Goal: Information Seeking & Learning: Check status

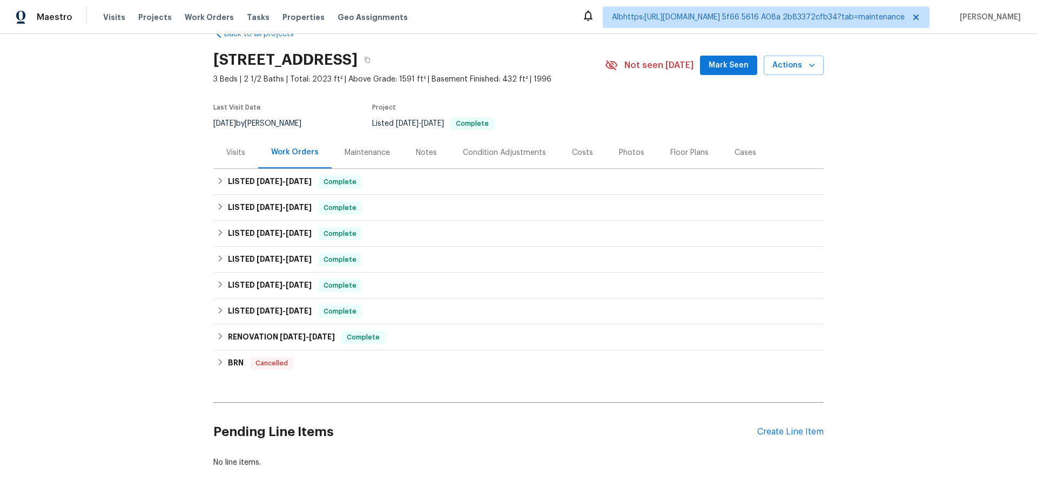
scroll to position [54, 0]
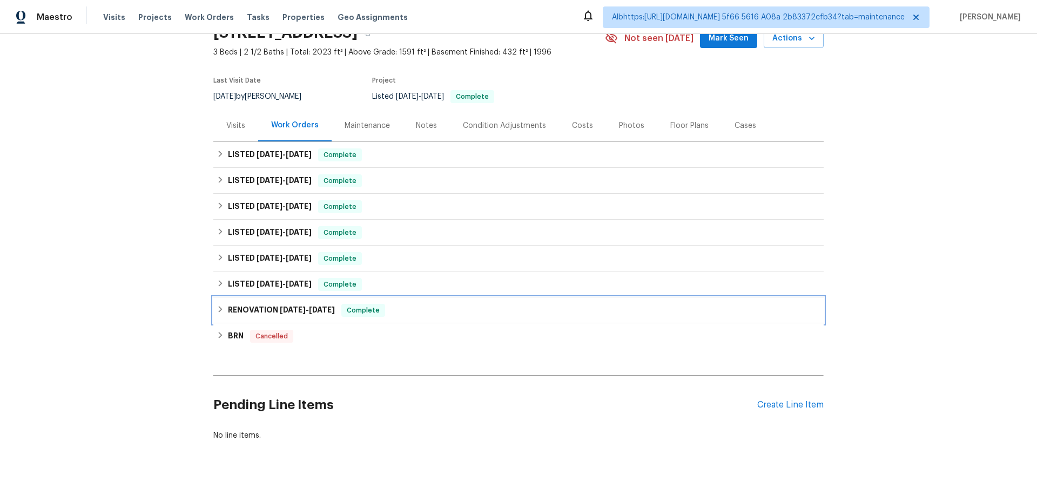
click at [258, 309] on h6 "RENOVATION 3/28/25 - 4/22/25" at bounding box center [281, 310] width 107 height 13
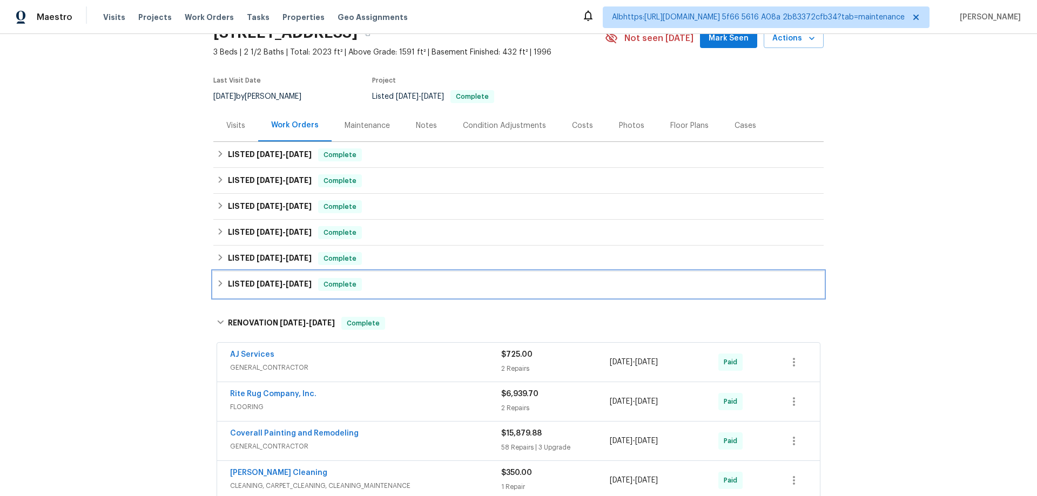
click at [263, 278] on h6 "LISTED 6/18/25 - 6/25/25" at bounding box center [270, 284] width 84 height 13
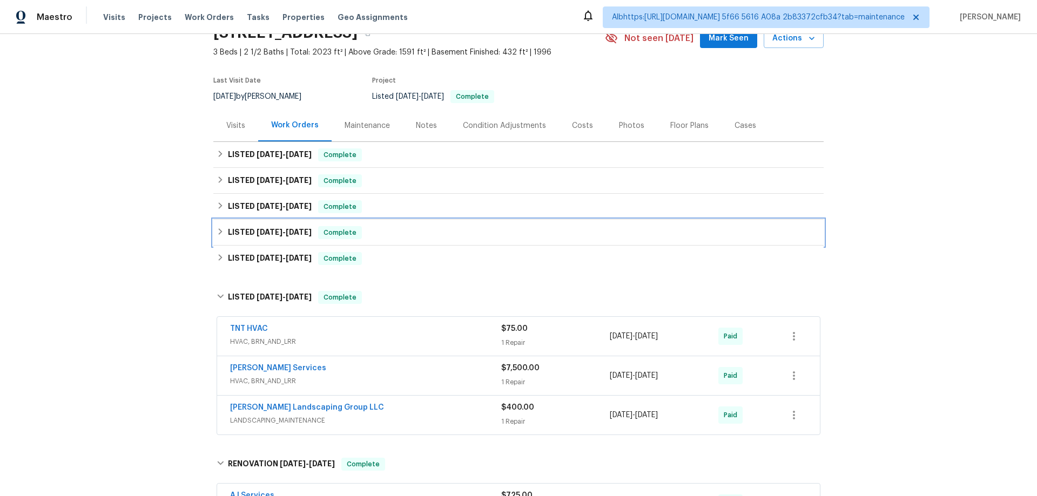
drag, startPoint x: 275, startPoint y: 244, endPoint x: 276, endPoint y: 221, distance: 22.7
click at [275, 243] on div "LISTED 6/18/25 - 6/21/25 Complete" at bounding box center [518, 233] width 610 height 26
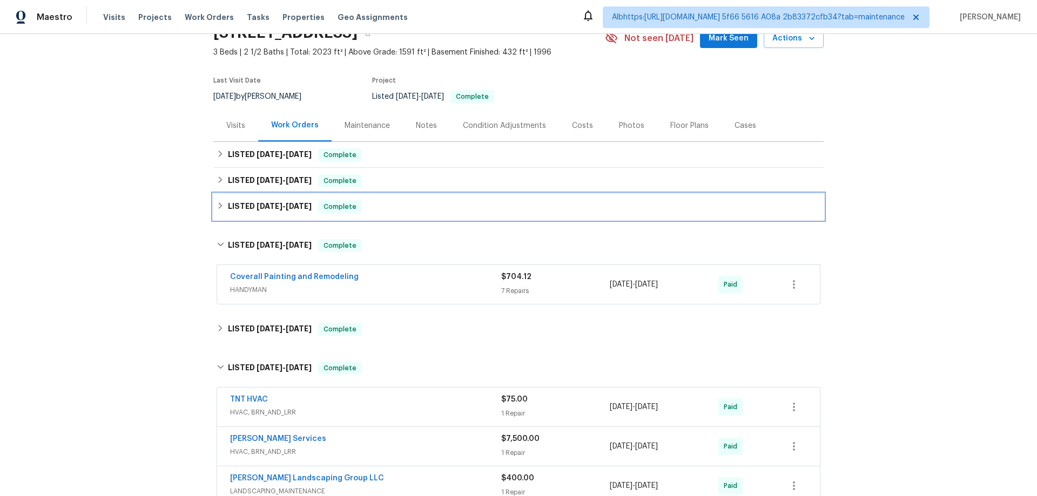
drag, startPoint x: 277, startPoint y: 217, endPoint x: 282, endPoint y: 206, distance: 12.6
click at [277, 216] on div "LISTED 7/7/25 - 7/8/25 Complete" at bounding box center [518, 207] width 610 height 26
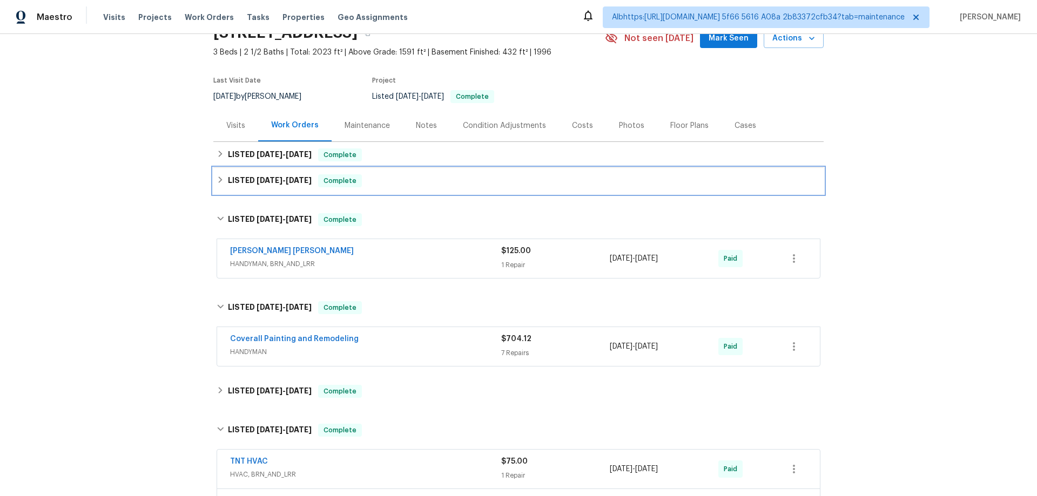
drag, startPoint x: 294, startPoint y: 177, endPoint x: 296, endPoint y: 158, distance: 18.6
click at [294, 176] on h6 "LISTED 7/30/25 - 8/12/25" at bounding box center [270, 180] width 84 height 13
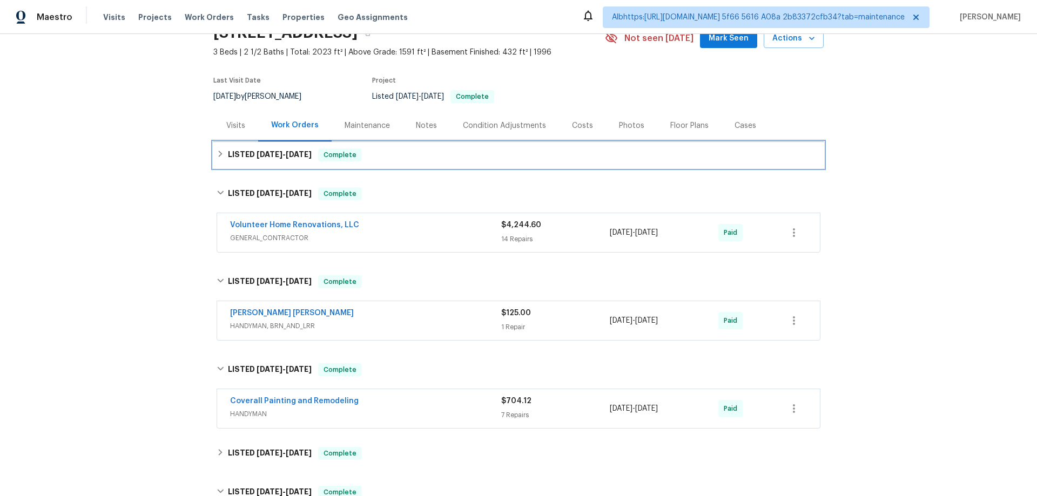
click at [296, 157] on span "[DATE]" at bounding box center [299, 155] width 26 height 8
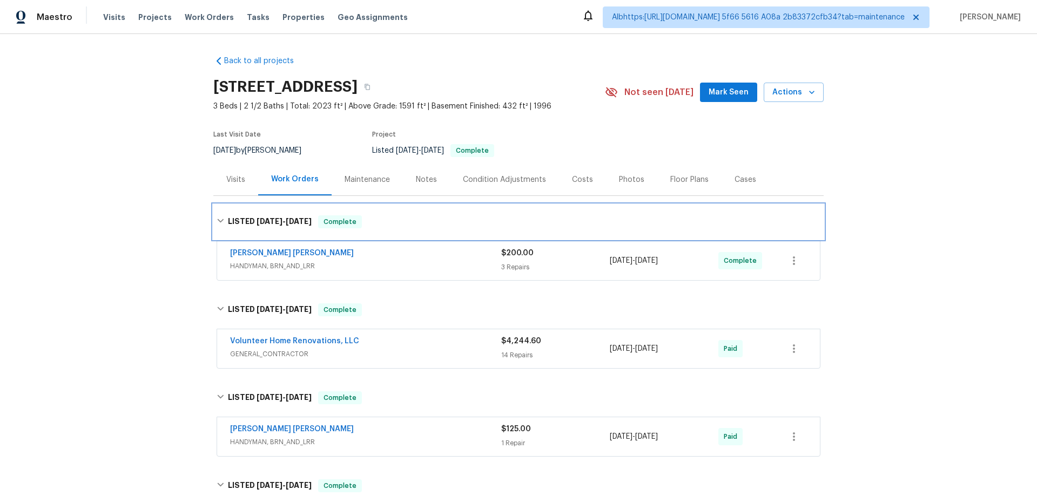
scroll to position [324, 0]
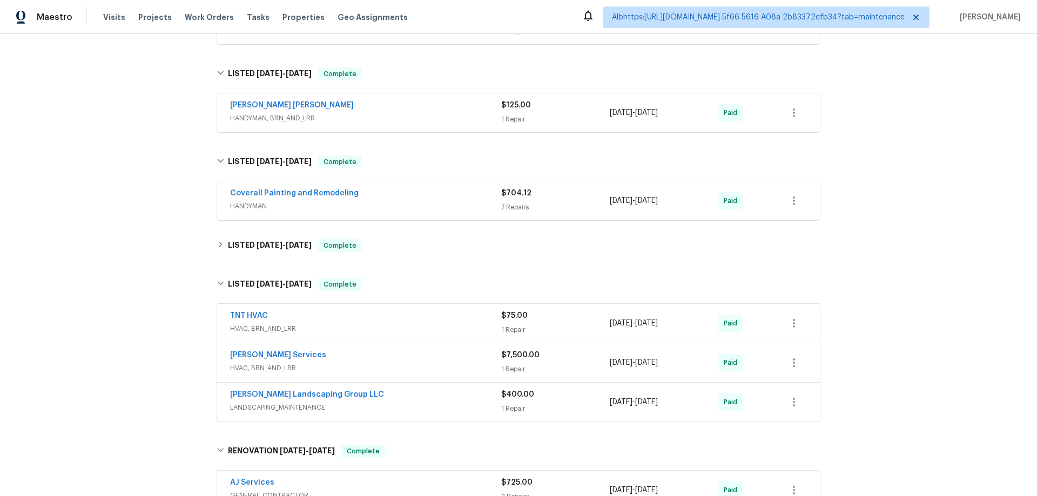
click at [112, 323] on div "Back to all projects [STREET_ADDRESS] 3 Beds | 2 1/2 Baths | Total: 2023 ft² | …" at bounding box center [518, 265] width 1037 height 462
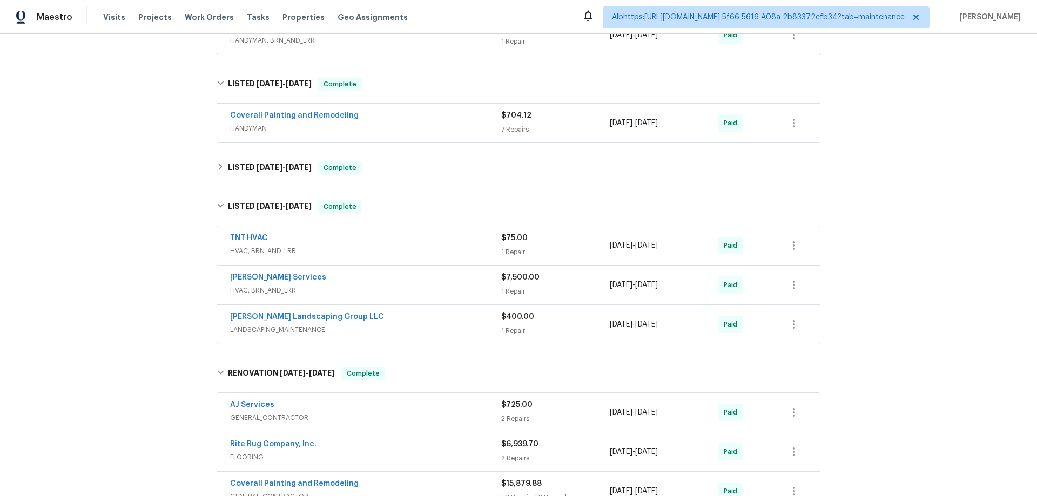
scroll to position [432, 0]
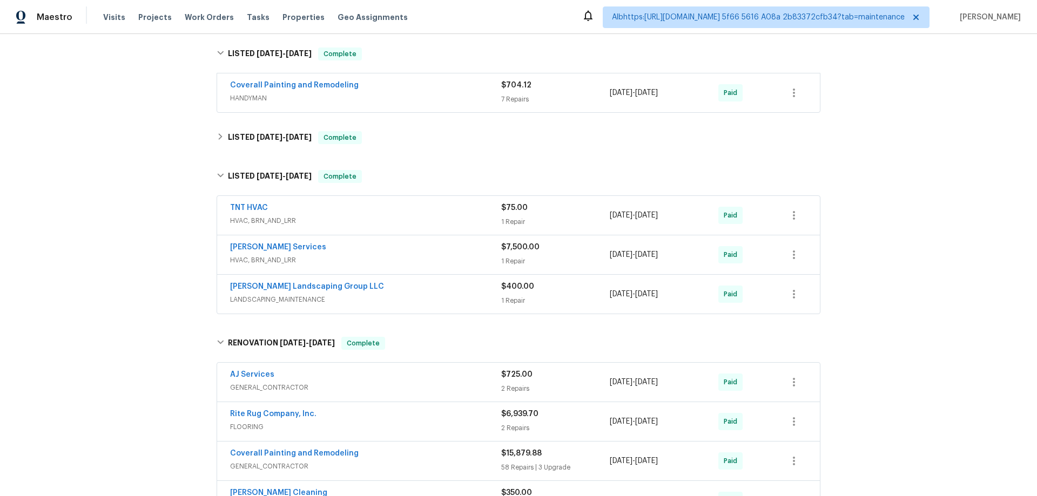
click at [148, 223] on div "Back to all projects [STREET_ADDRESS] 3 Beds | 2 1/2 Baths | Total: 2023 ft² | …" at bounding box center [518, 265] width 1037 height 462
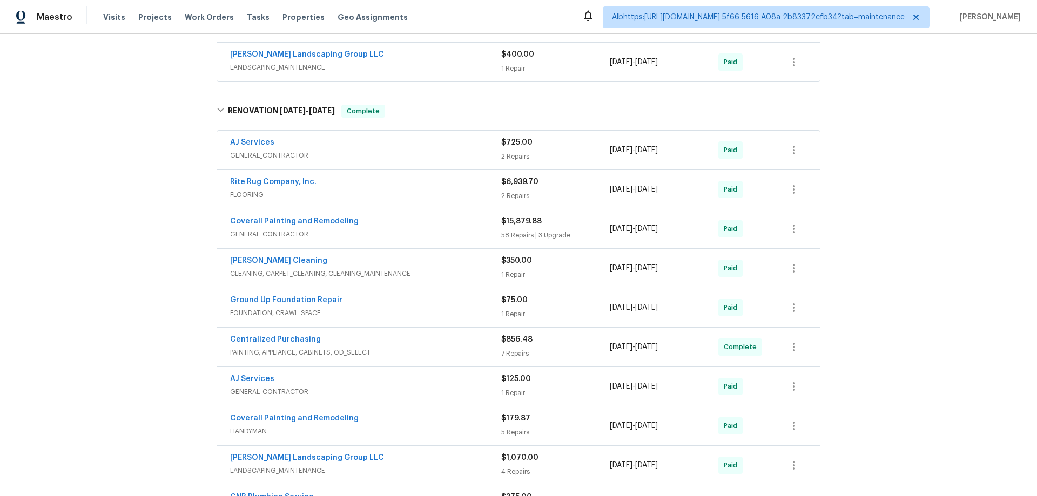
scroll to position [502, 0]
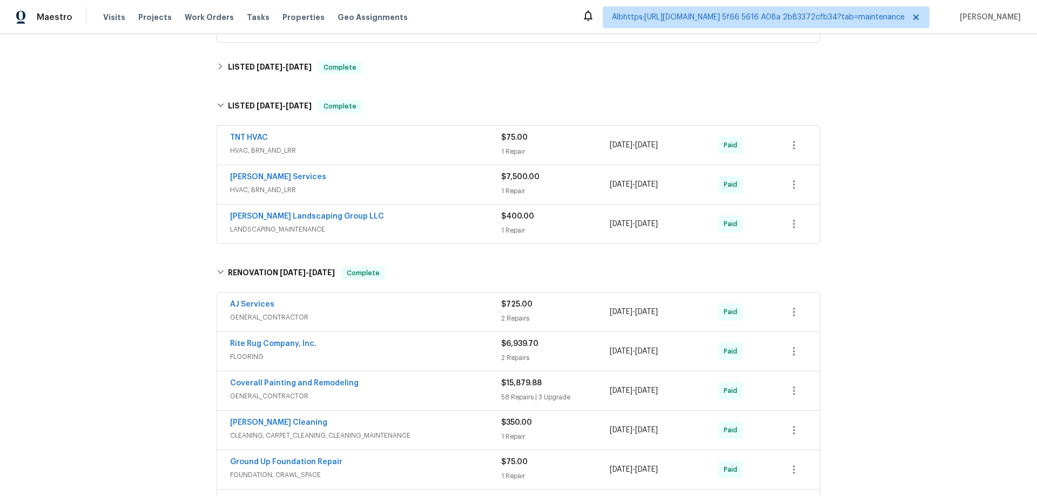
click at [128, 225] on div "Back to all projects [STREET_ADDRESS] 3 Beds | 2 1/2 Baths | Total: 2023 ft² | …" at bounding box center [518, 265] width 1037 height 462
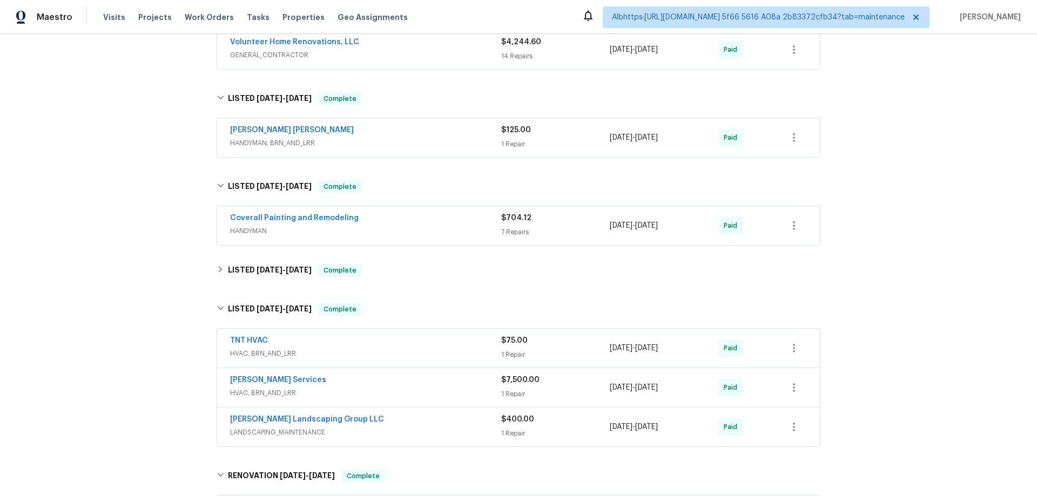
scroll to position [232, 0]
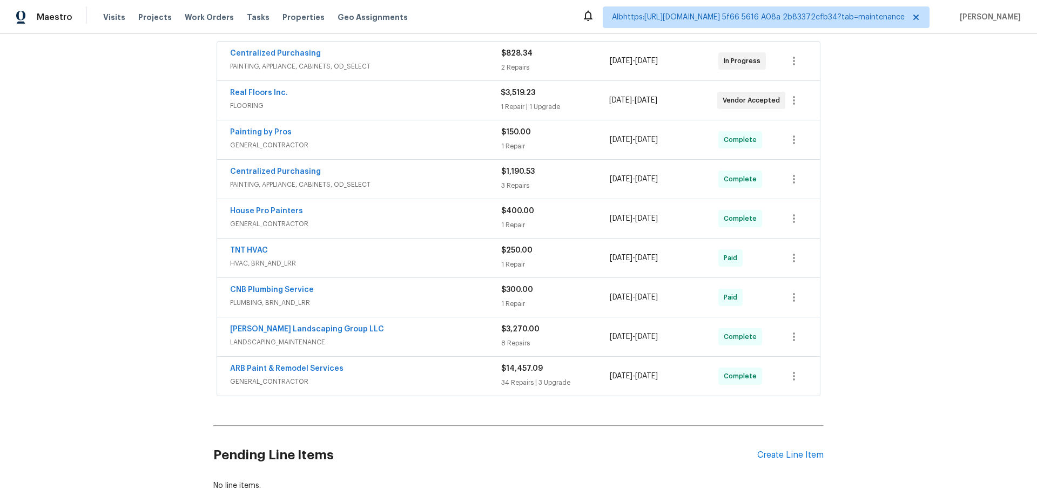
scroll to position [276, 0]
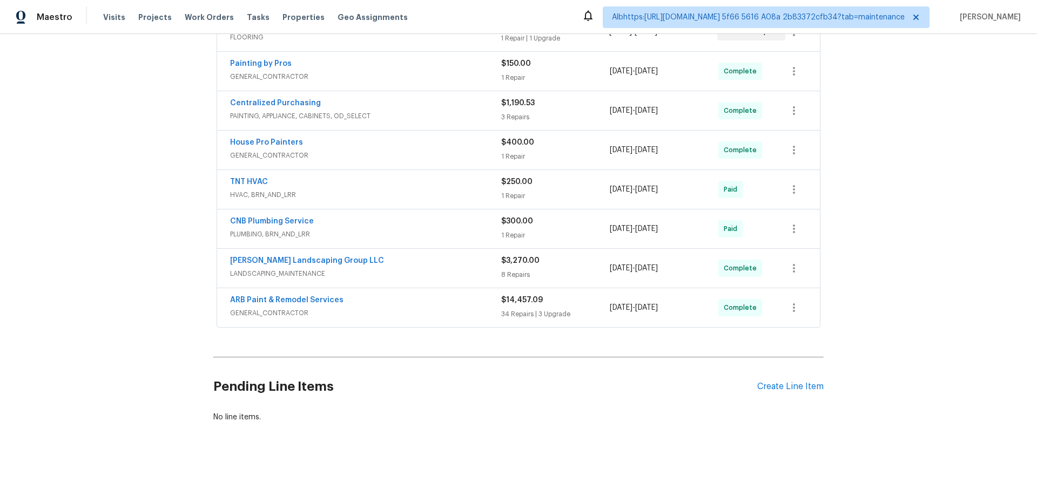
click at [137, 185] on div "Back to all projects 1202 52E Hwy, Portland, TN 37148 3 Beds | 2 Baths | Total:…" at bounding box center [518, 265] width 1037 height 462
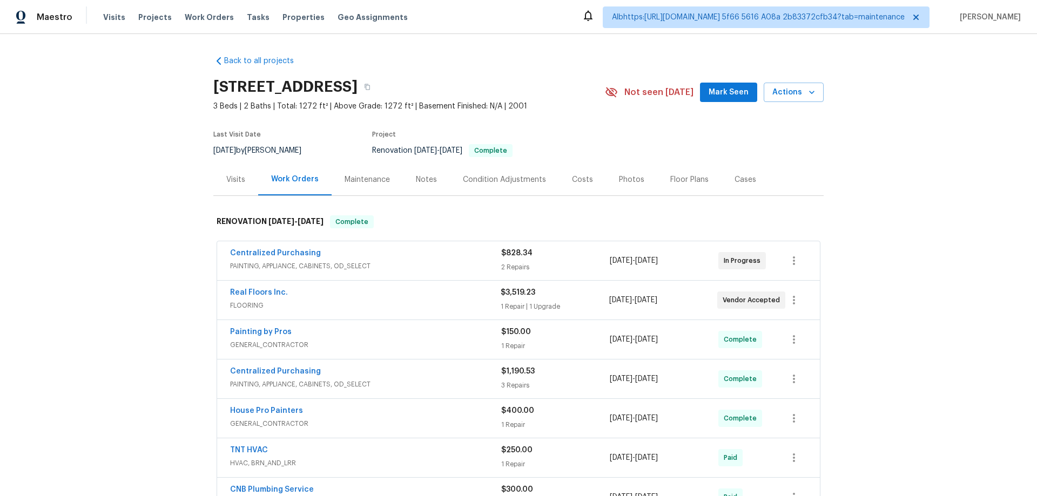
click at [167, 225] on div "Back to all projects 1202 52E Hwy, Portland, TN 37148 3 Beds | 2 Baths | Total:…" at bounding box center [518, 265] width 1037 height 462
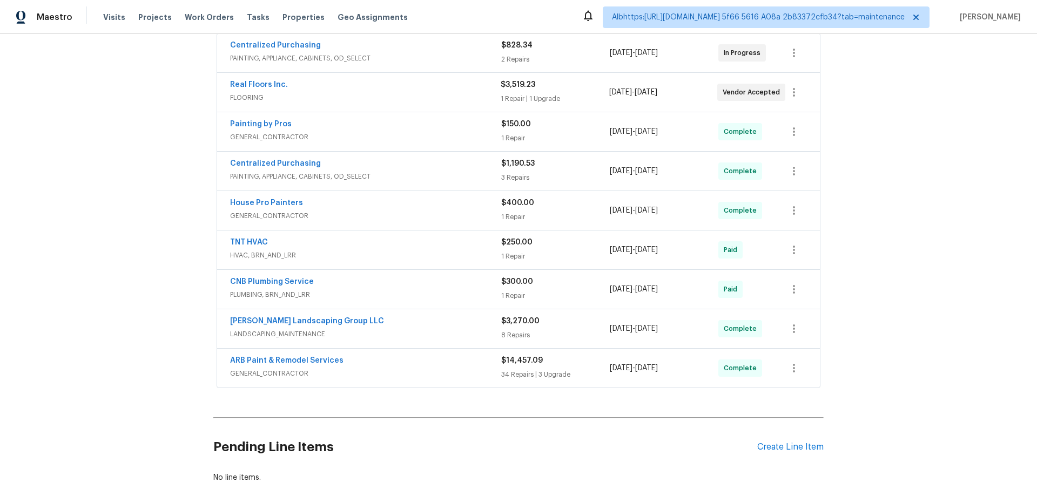
scroll to position [216, 0]
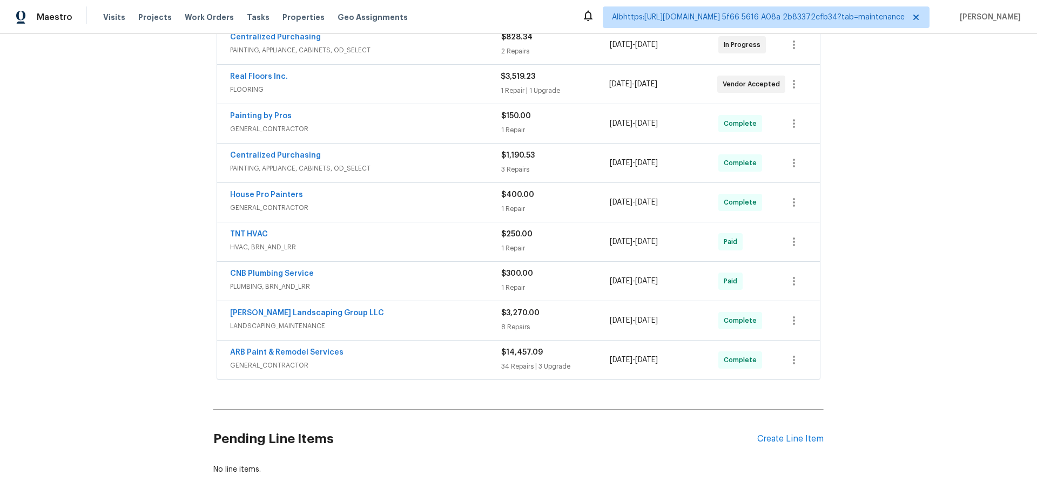
click at [151, 207] on div "Back to all projects [STREET_ADDRESS] 3 Beds | 2 Baths | Total: 1272 ft² | Abov…" at bounding box center [518, 265] width 1037 height 462
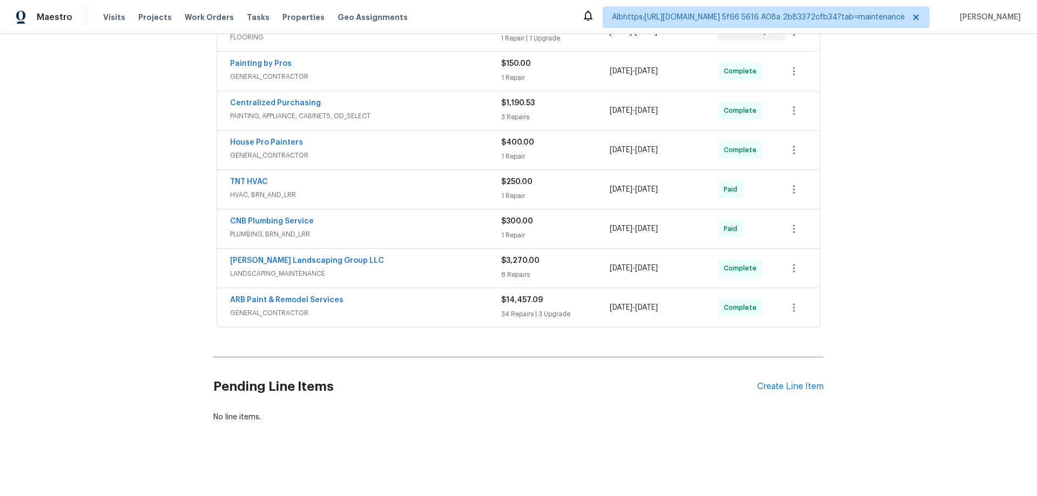
scroll to position [276, 0]
click at [103, 220] on div "Back to all projects [STREET_ADDRESS] 3 Beds | 2 Baths | Total: 1272 ft² | Abov…" at bounding box center [518, 265] width 1037 height 462
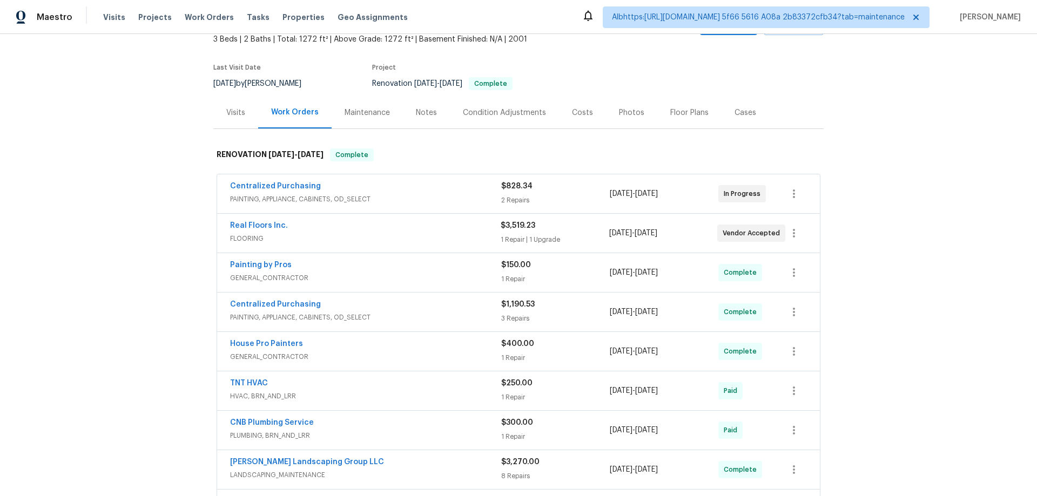
scroll to position [0, 0]
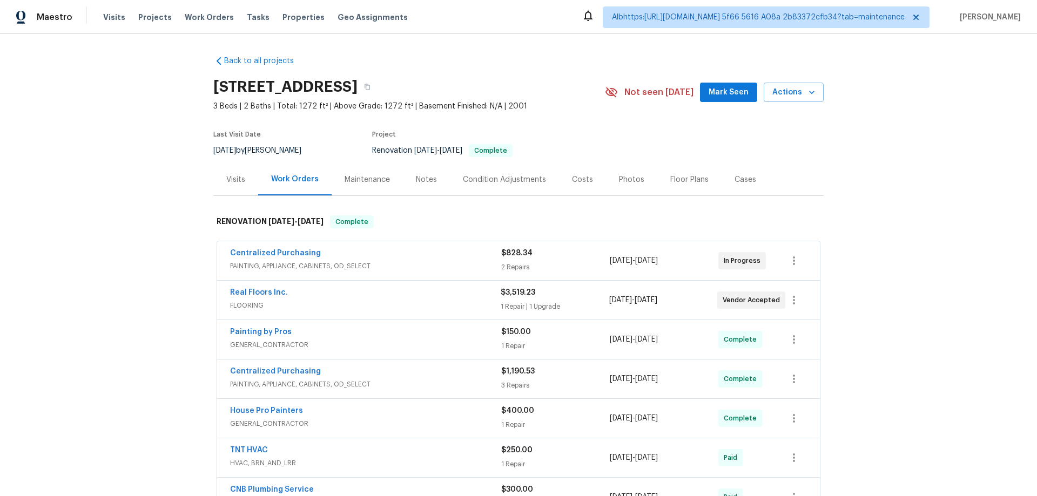
click at [104, 236] on div "Back to all projects [STREET_ADDRESS] 3 Beds | 2 Baths | Total: 1272 ft² | Abov…" at bounding box center [518, 265] width 1037 height 462
click at [114, 180] on div "Back to all projects [STREET_ADDRESS] 3 Beds | 2 Baths | Total: 1272 ft² | Abov…" at bounding box center [518, 265] width 1037 height 462
click at [97, 208] on div "Back to all projects [STREET_ADDRESS] 3 Beds | 2 Baths | Total: 1272 ft² | Abov…" at bounding box center [518, 265] width 1037 height 462
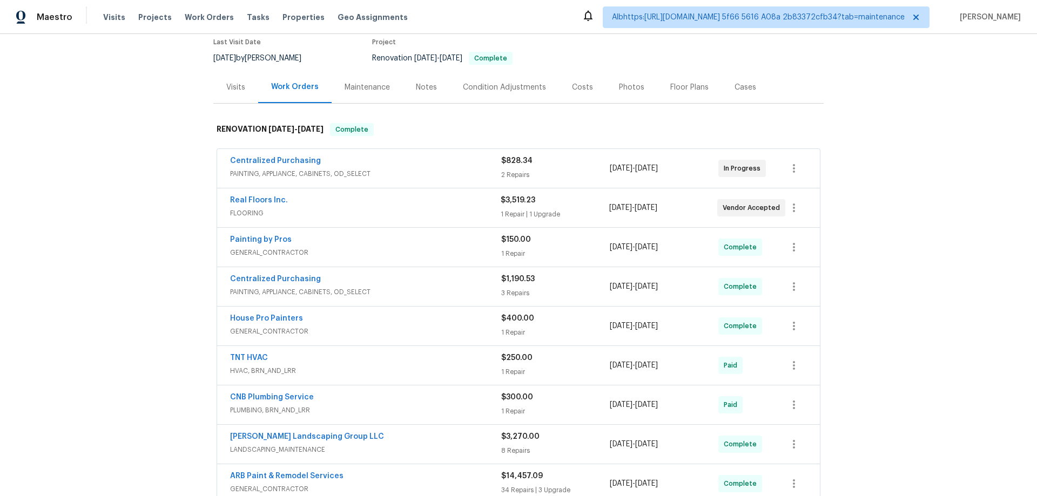
scroll to position [216, 0]
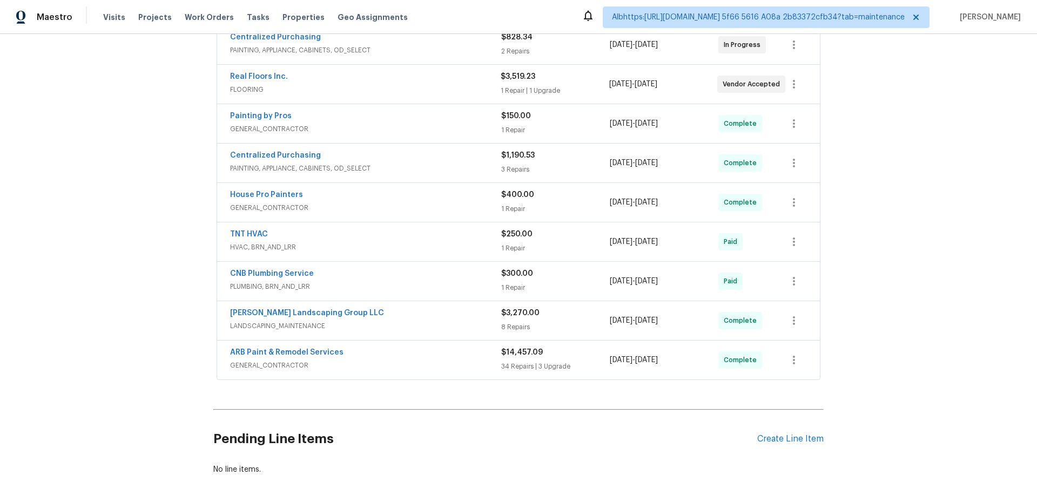
click at [136, 217] on div "Back to all projects [STREET_ADDRESS] 3 Beds | 2 Baths | Total: 1272 ft² | Abov…" at bounding box center [518, 265] width 1037 height 462
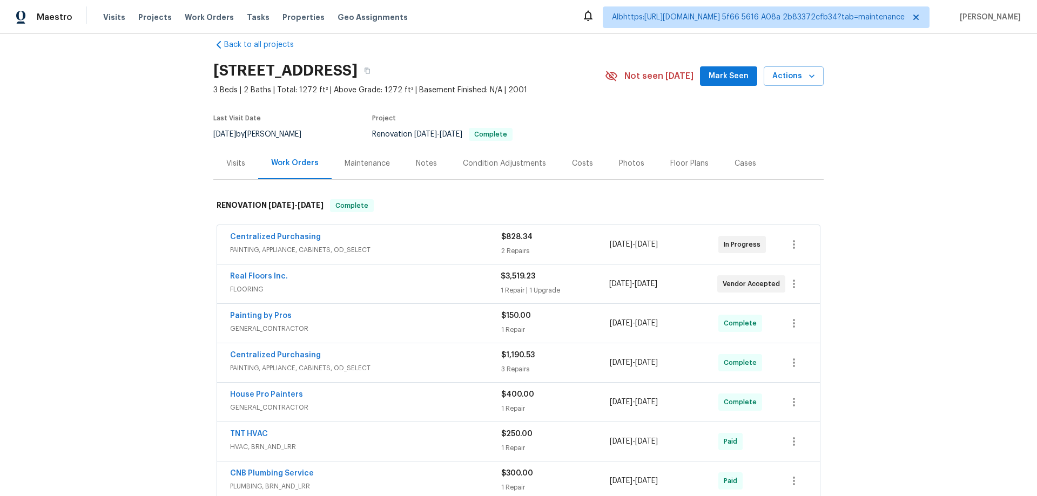
scroll to position [0, 0]
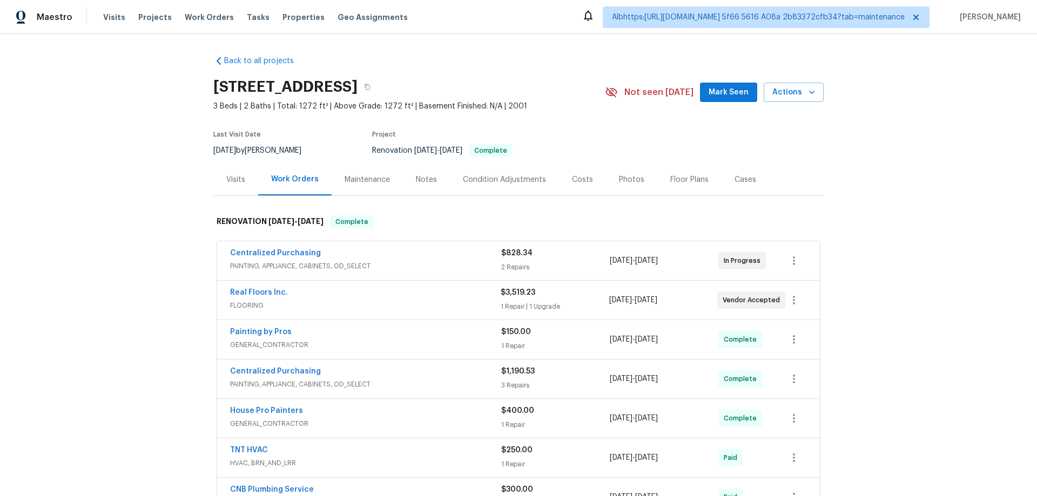
click at [150, 205] on div "Back to all projects [STREET_ADDRESS] 3 Beds | 2 Baths | Total: 1272 ft² | Abov…" at bounding box center [518, 265] width 1037 height 462
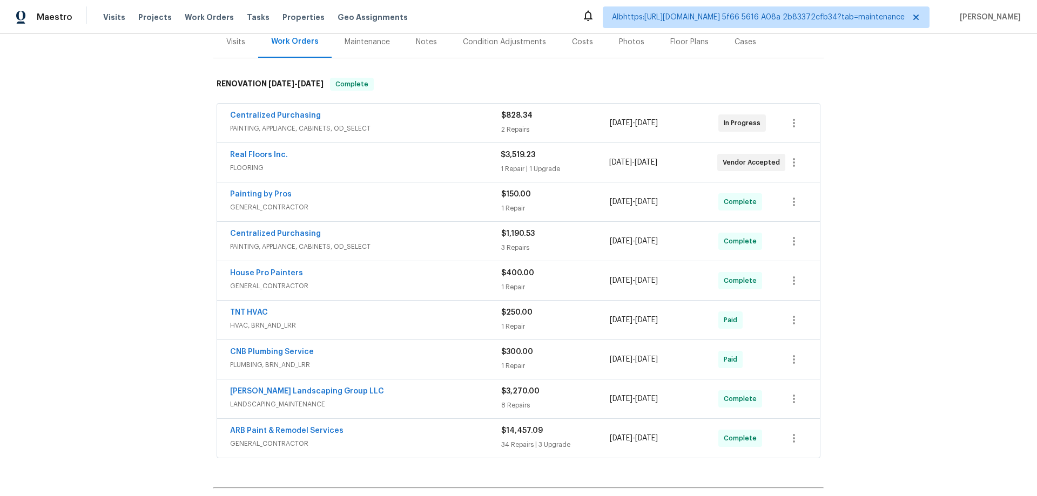
scroll to position [162, 0]
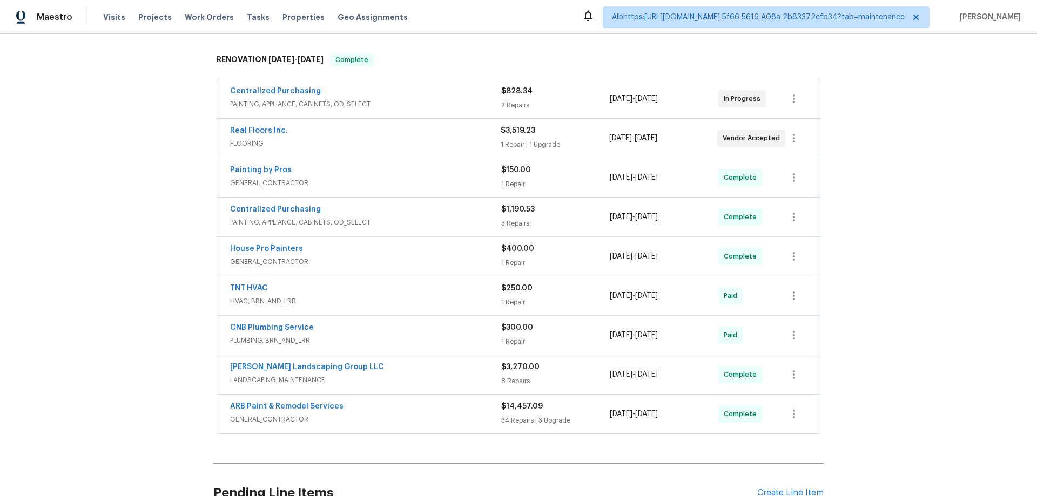
click at [91, 205] on div "Back to all projects [STREET_ADDRESS] 3 Beds | 2 Baths | Total: 1272 ft² | Abov…" at bounding box center [518, 265] width 1037 height 462
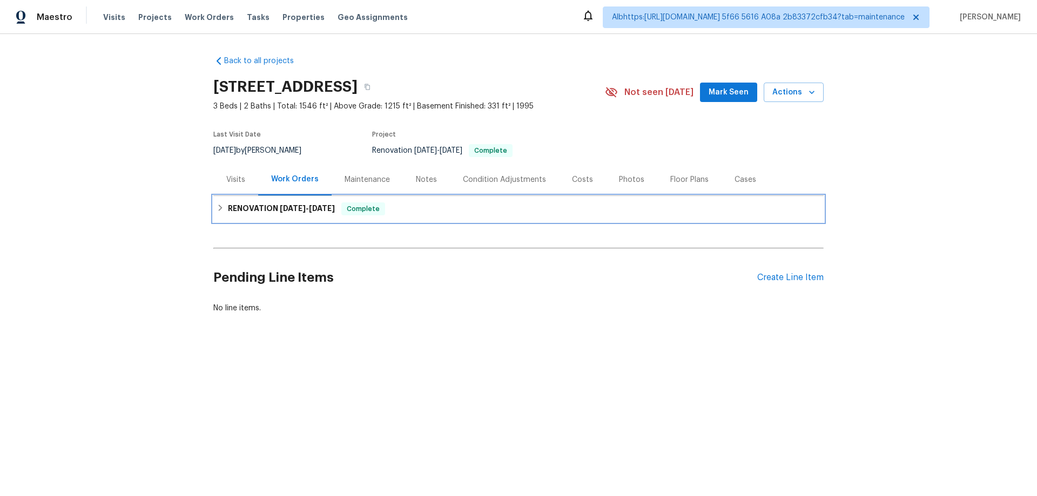
click at [229, 212] on h6 "RENOVATION 8/15/25 - 9/16/25" at bounding box center [281, 208] width 107 height 13
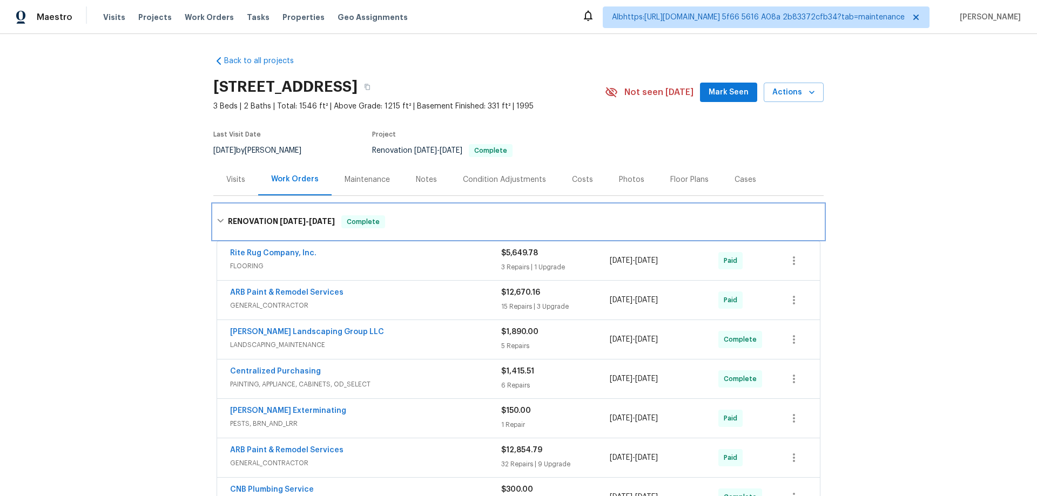
scroll to position [81, 0]
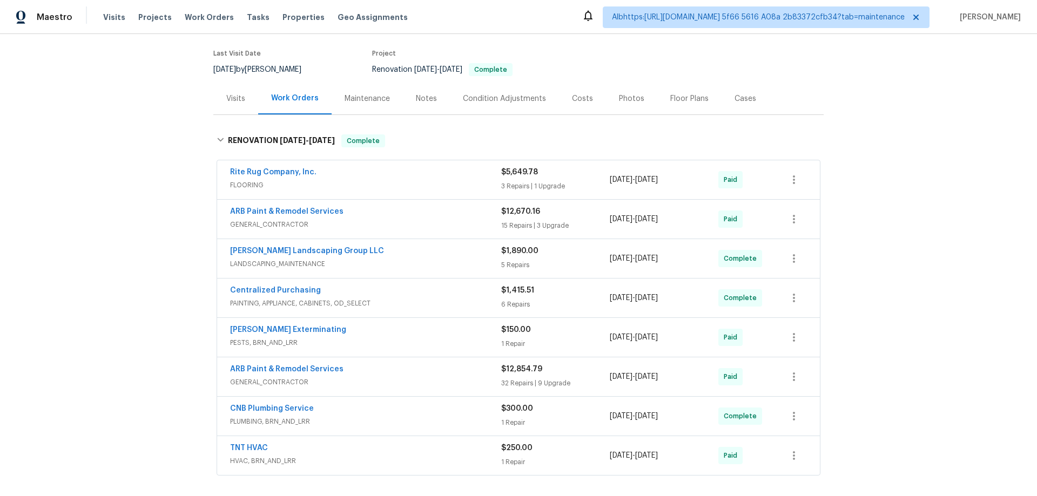
click at [142, 232] on div "Back to all projects 844 College St, Portland, TN 37148 3 Beds | 2 Baths | Tota…" at bounding box center [518, 265] width 1037 height 462
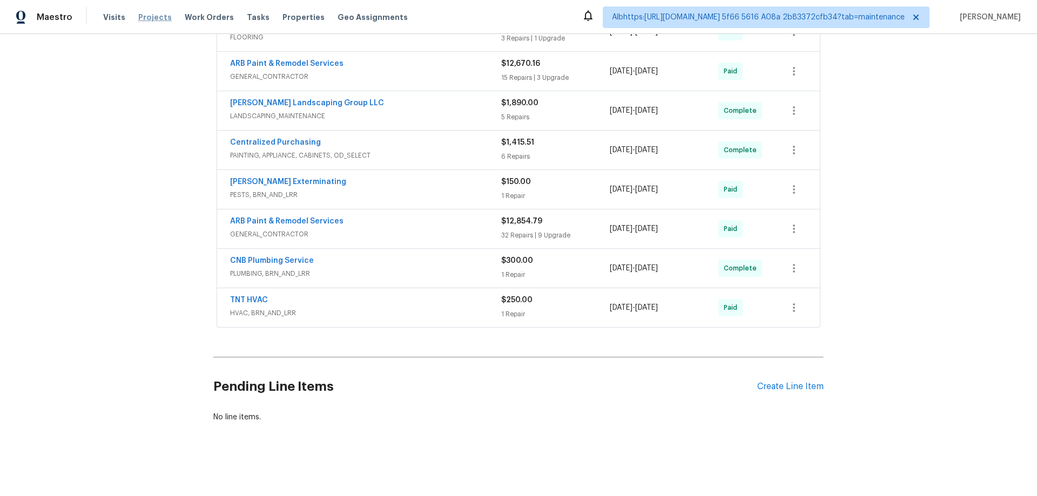
scroll to position [237, 0]
click at [139, 189] on div "Back to all projects 844 College St, Portland, TN 37148 3 Beds | 2 Baths | Tota…" at bounding box center [518, 265] width 1037 height 462
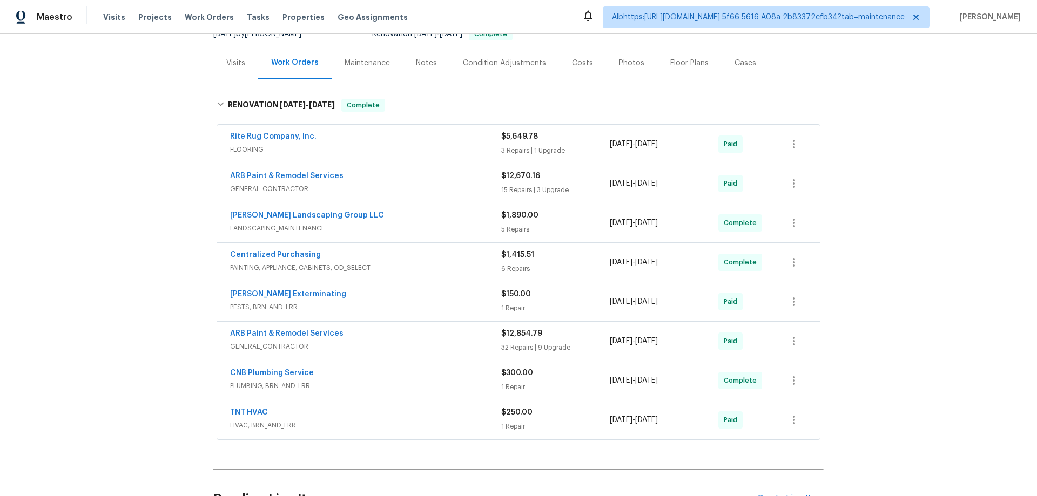
scroll to position [0, 0]
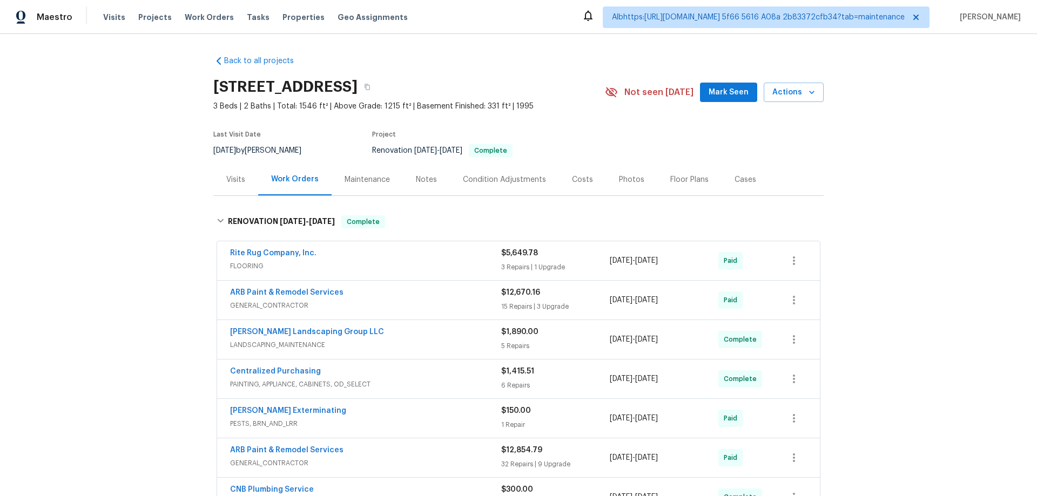
click at [94, 250] on div "Back to all projects 844 College St, Portland, TN 37148 3 Beds | 2 Baths | Tota…" at bounding box center [518, 265] width 1037 height 462
click at [144, 308] on div "Back to all projects 844 College St, Portland, TN 37148 3 Beds | 2 Baths | Tota…" at bounding box center [518, 265] width 1037 height 462
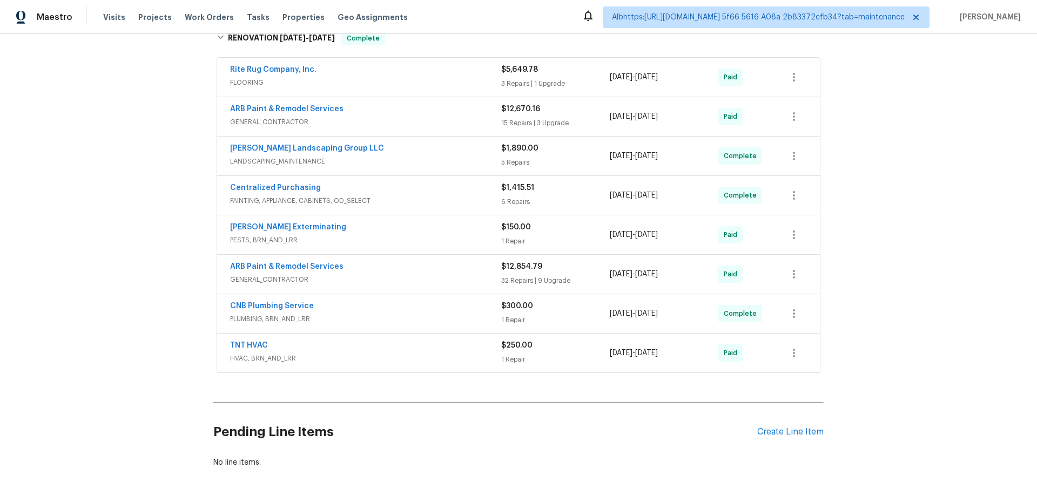
scroll to position [237, 0]
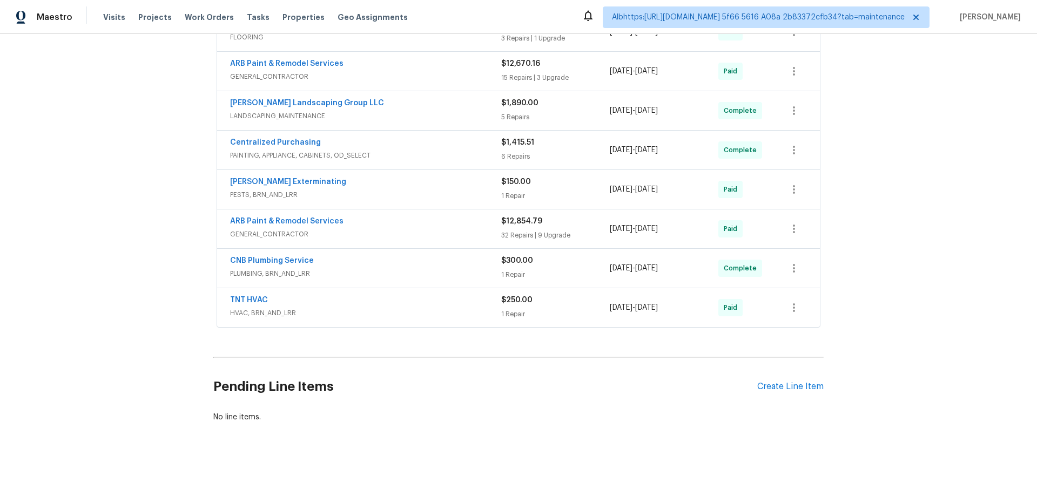
click at [133, 293] on div "Back to all projects 844 College St, Portland, TN 37148 3 Beds | 2 Baths | Tota…" at bounding box center [518, 265] width 1037 height 462
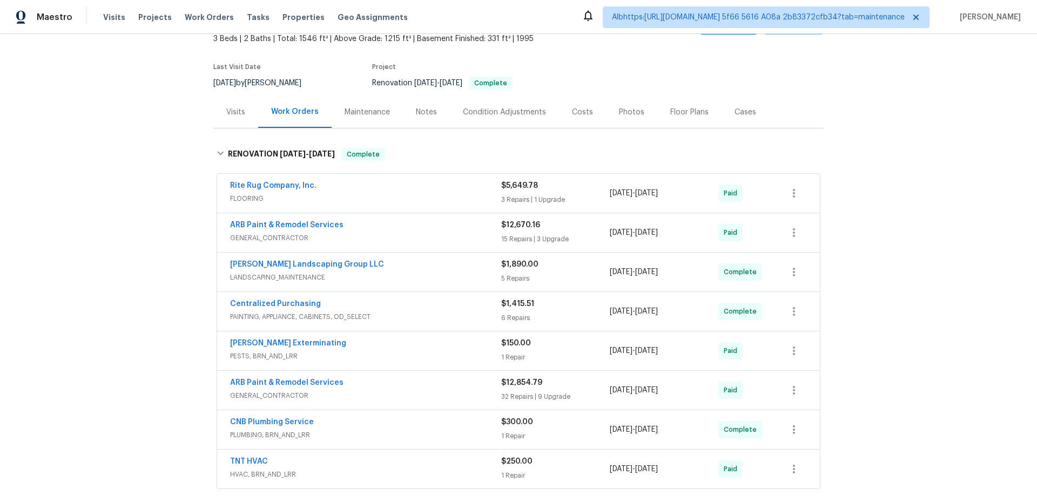
scroll to position [0, 0]
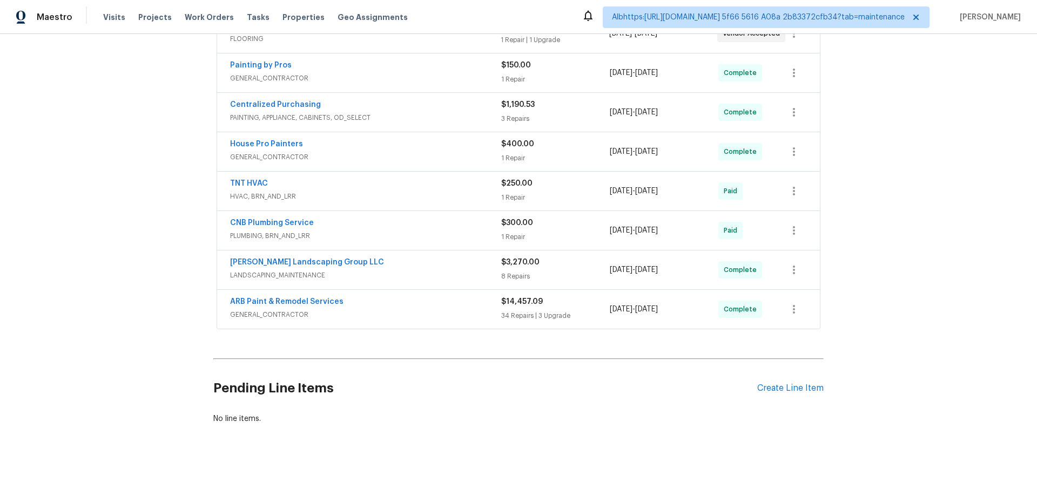
scroll to position [270, 0]
click at [148, 247] on div "Back to all projects 1202 52E Hwy, Portland, TN 37148 3 Beds | 2 Baths | Total:…" at bounding box center [518, 265] width 1037 height 462
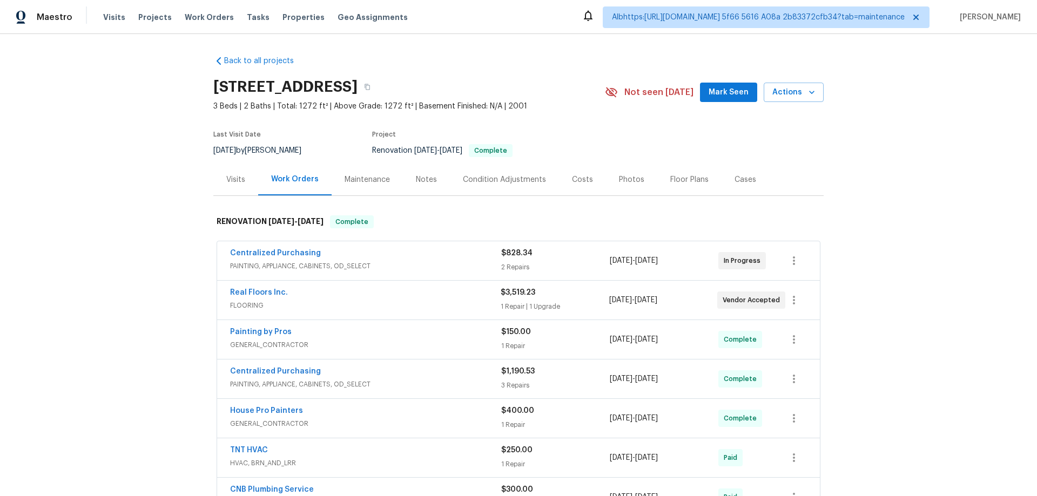
scroll to position [268, 0]
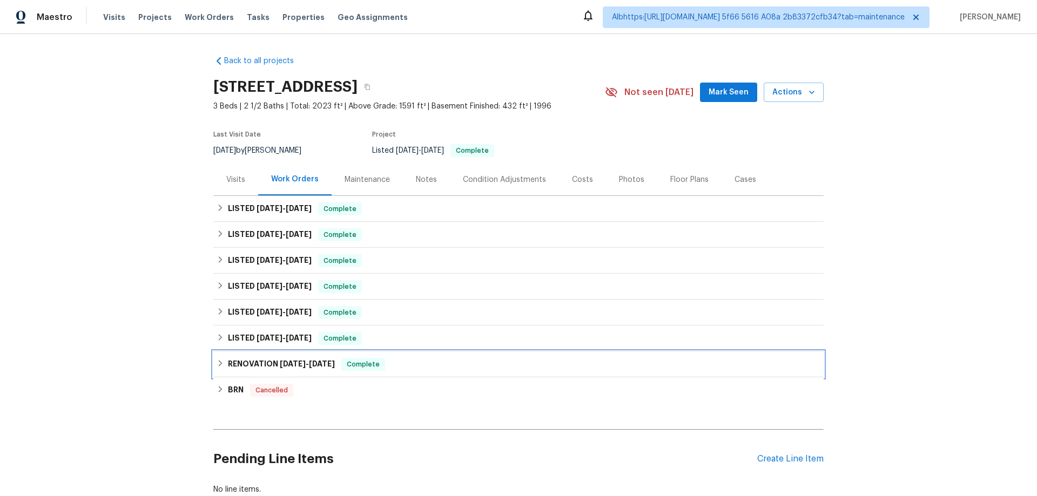
click at [232, 368] on h6 "RENOVATION [DATE] - [DATE]" at bounding box center [281, 364] width 107 height 13
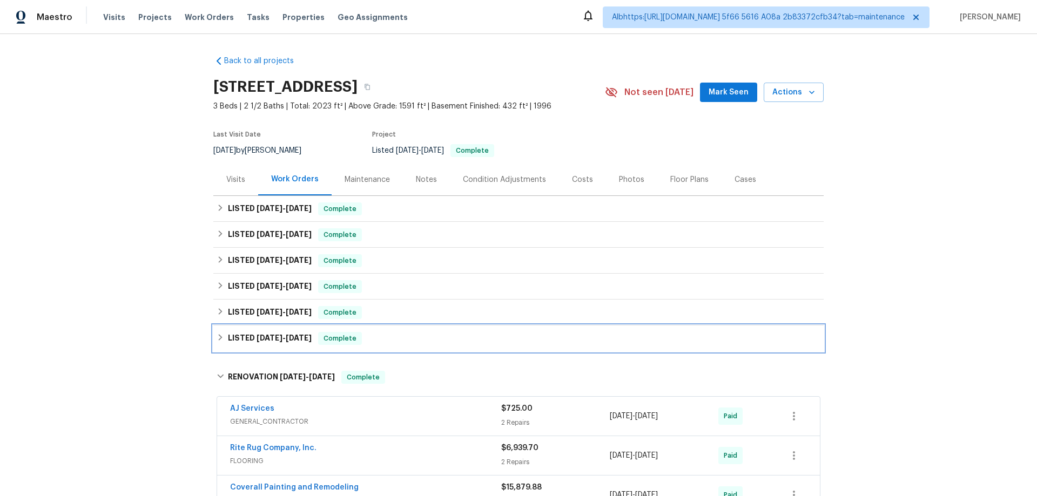
click at [245, 340] on h6 "LISTED [DATE] - [DATE]" at bounding box center [270, 338] width 84 height 13
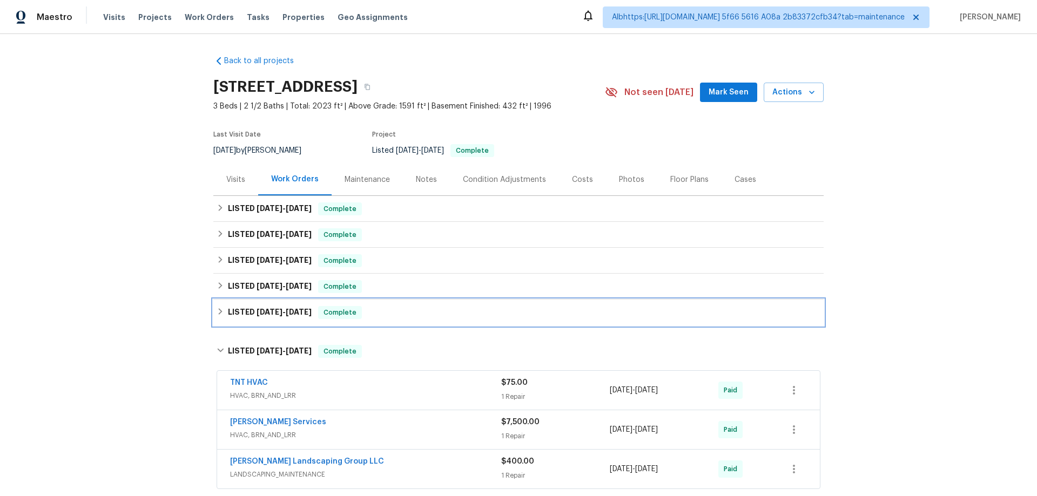
drag, startPoint x: 246, startPoint y: 321, endPoint x: 249, endPoint y: 298, distance: 23.4
click at [246, 321] on div "LISTED [DATE] - [DATE] Complete" at bounding box center [518, 313] width 610 height 26
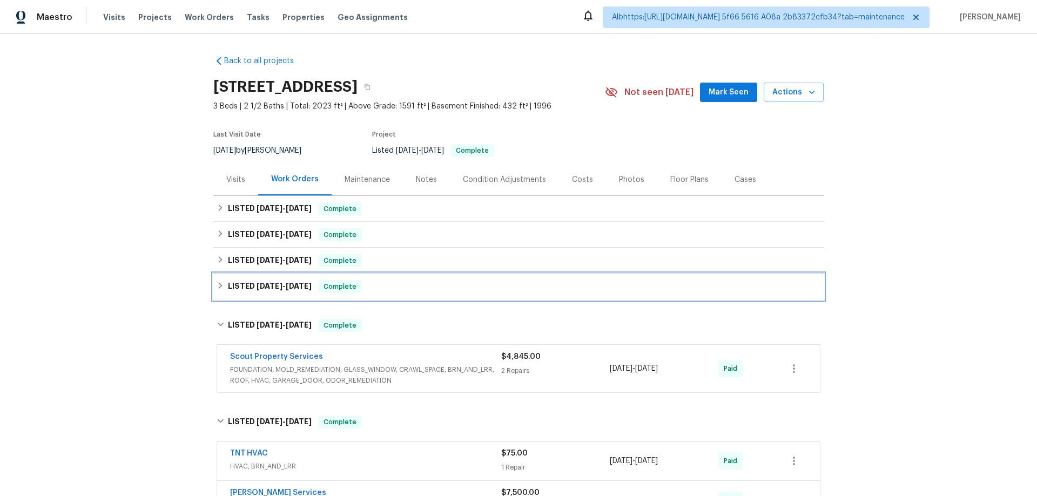
click at [250, 288] on h6 "LISTED [DATE] - [DATE]" at bounding box center [270, 286] width 84 height 13
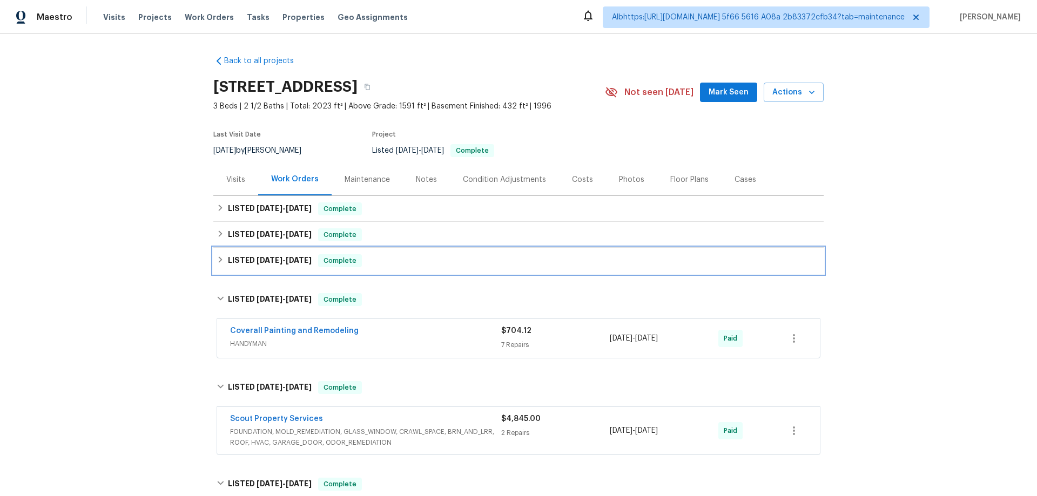
click at [250, 262] on h6 "LISTED [DATE] - [DATE]" at bounding box center [270, 260] width 84 height 13
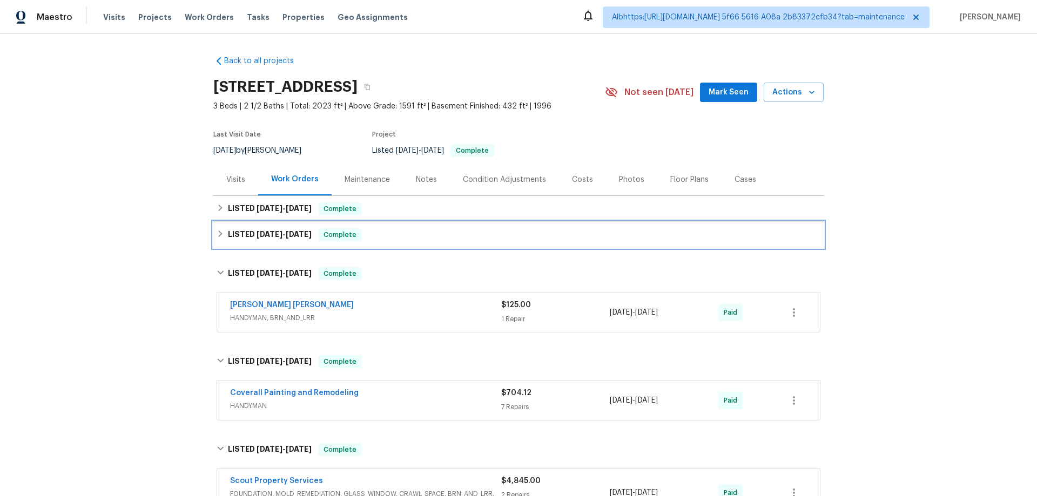
click at [256, 231] on span "[DATE]" at bounding box center [269, 235] width 26 height 8
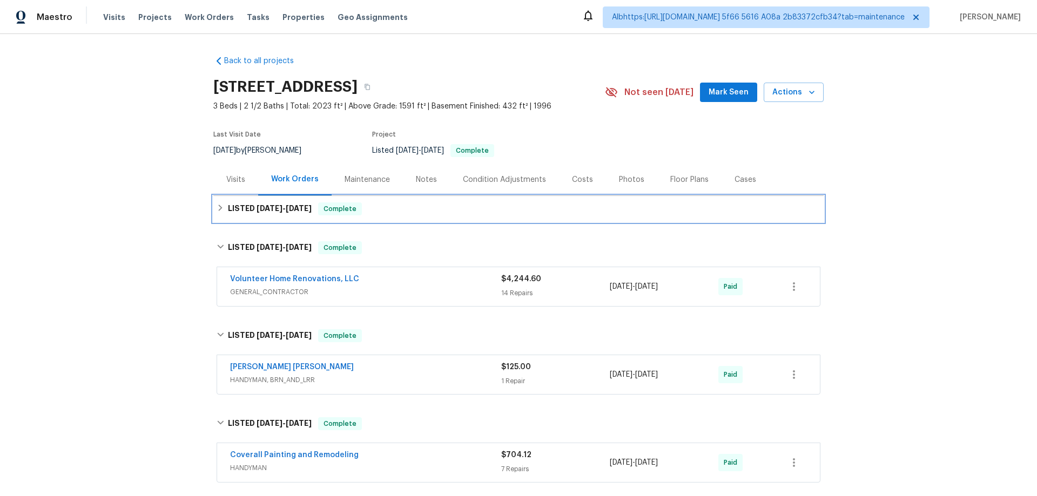
click at [255, 204] on h6 "LISTED [DATE] - [DATE]" at bounding box center [270, 208] width 84 height 13
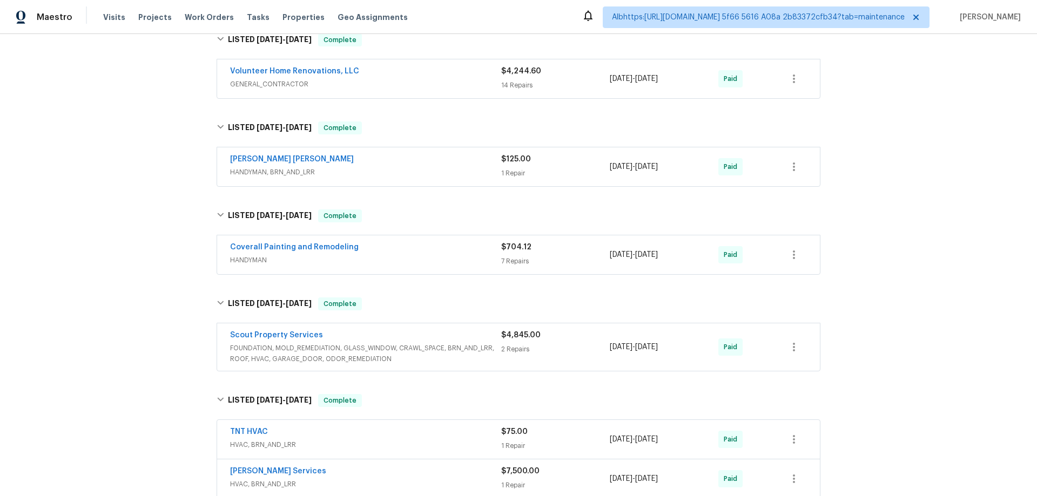
click at [142, 287] on div "Back to all projects [STREET_ADDRESS] 3 Beds | 2 1/2 Baths | Total: 2023 ft² | …" at bounding box center [518, 265] width 1037 height 462
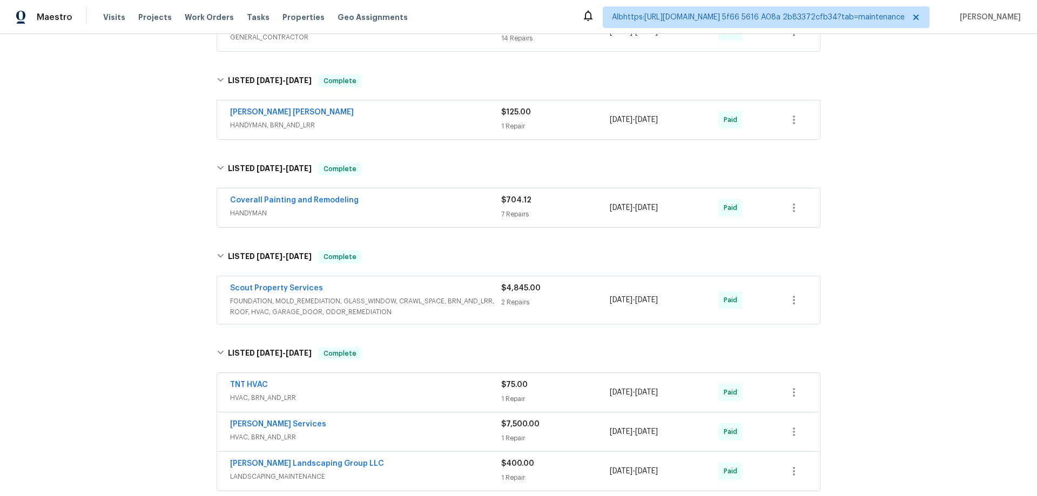
scroll to position [378, 0]
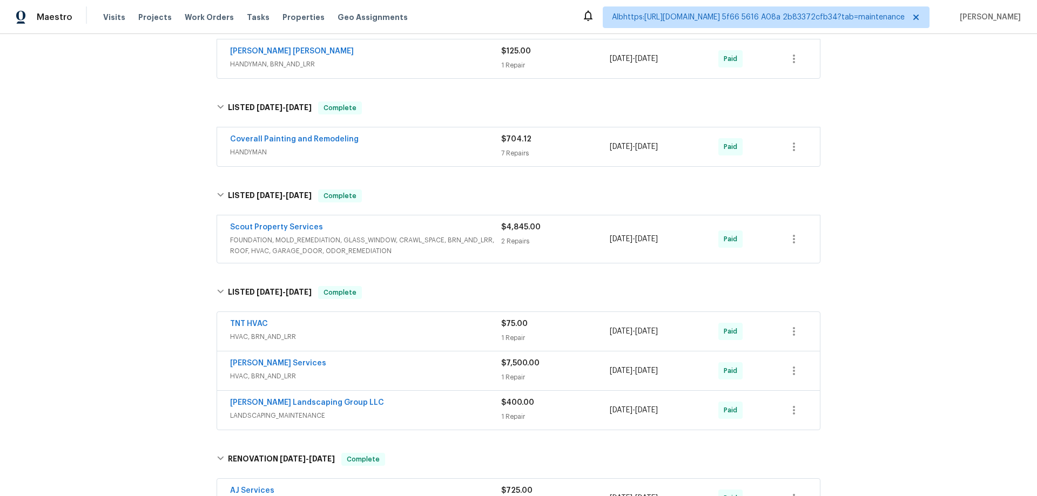
click at [132, 299] on div "Back to all projects [STREET_ADDRESS] 3 Beds | 2 1/2 Baths | Total: 2023 ft² | …" at bounding box center [518, 265] width 1037 height 462
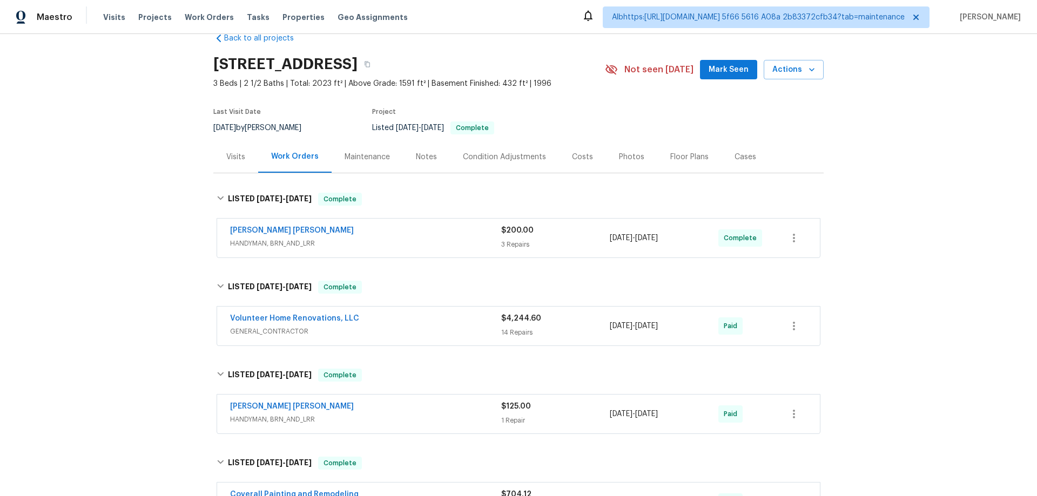
scroll to position [0, 0]
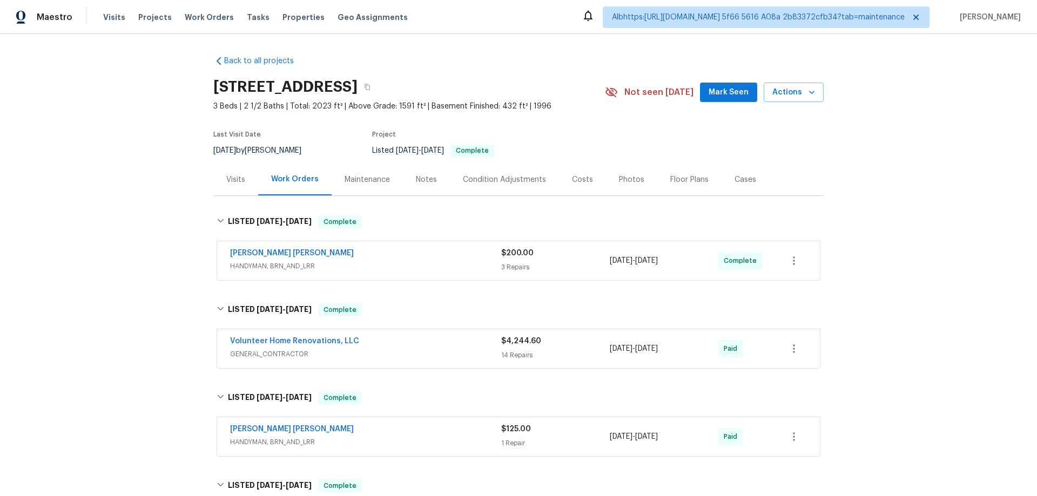
click at [139, 262] on div "Back to all projects [STREET_ADDRESS] 3 Beds | 2 1/2 Baths | Total: 2023 ft² | …" at bounding box center [518, 265] width 1037 height 462
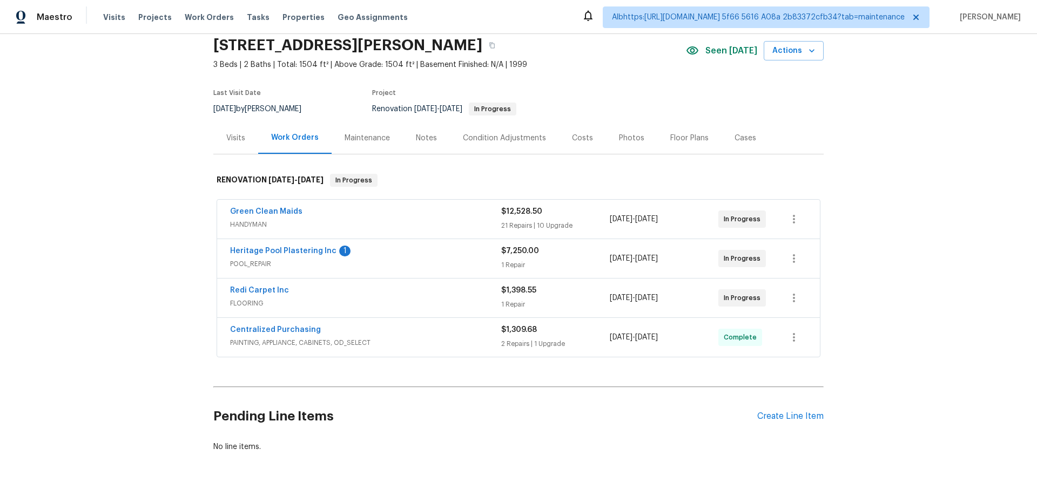
scroll to position [54, 0]
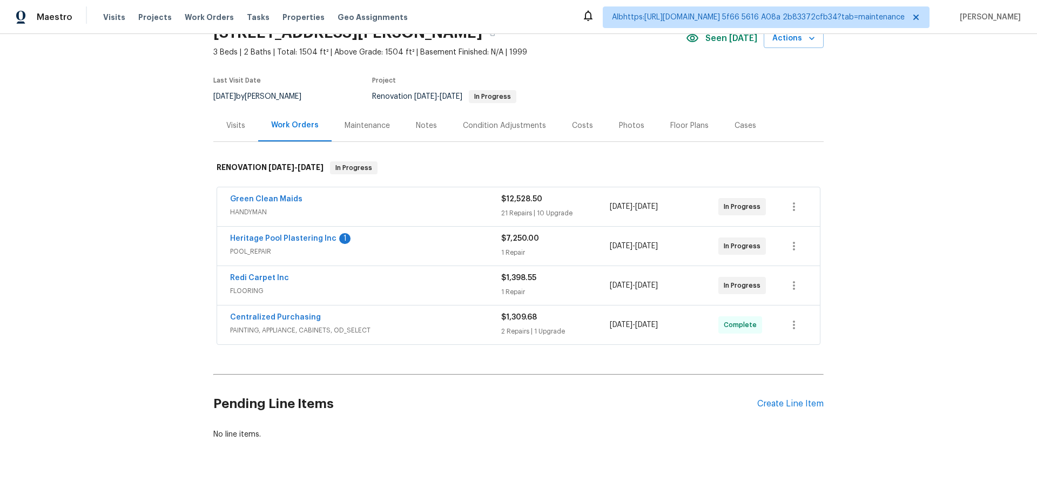
click at [147, 281] on div "Back to all projects 2753 Saigon Dr, Henderson, NV 89052 3 Beds | 2 Baths | Tot…" at bounding box center [518, 265] width 1037 height 462
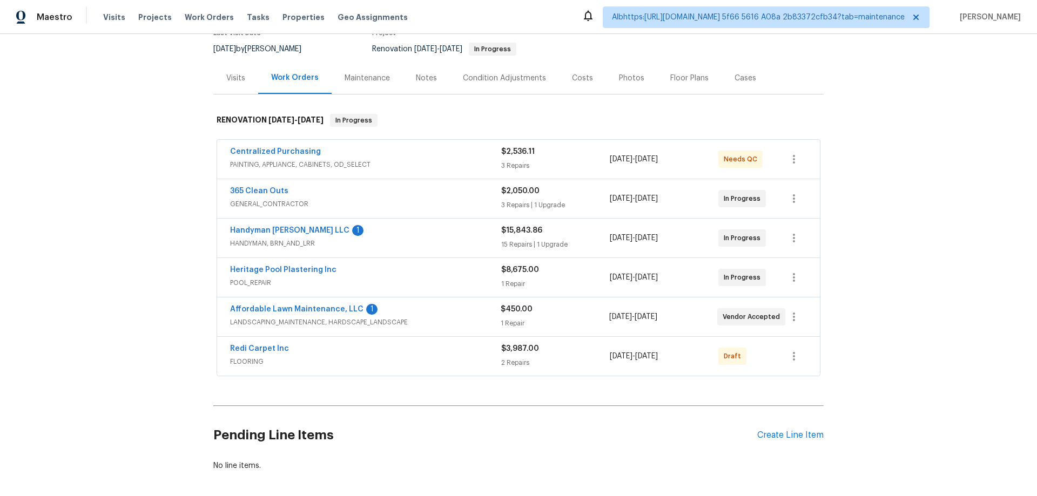
scroll to position [158, 0]
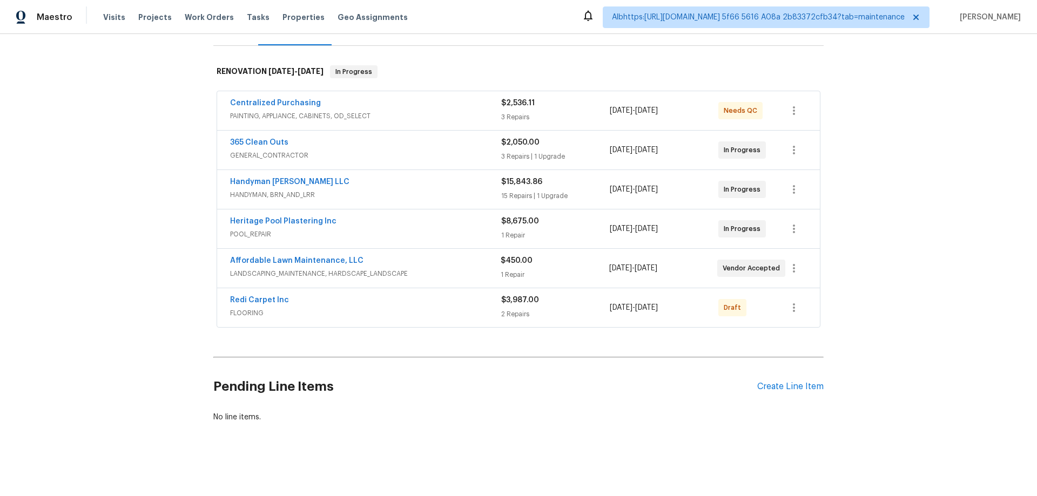
click at [197, 257] on div "Back to all projects 6929 Cedar Basin Ave, Las Vegas, NV 89142 5 Beds | 4 Baths…" at bounding box center [518, 265] width 1037 height 462
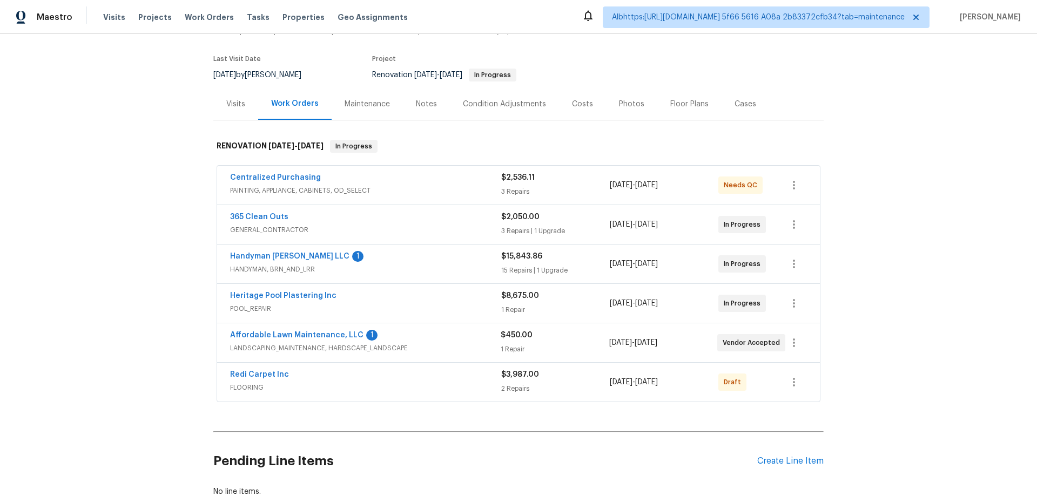
scroll to position [0, 0]
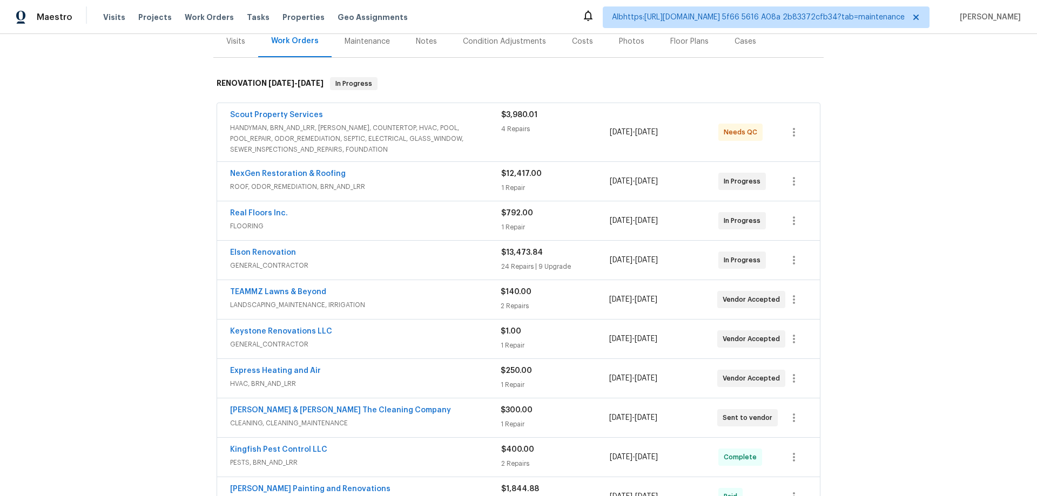
scroll to position [270, 0]
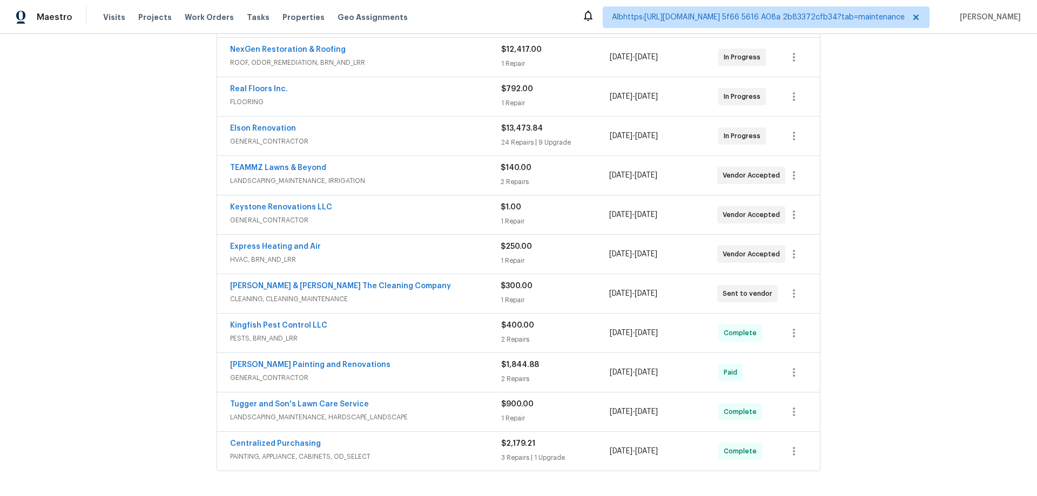
click at [133, 226] on div "Back to all projects 2070 Tickford St, Middleburg, FL 32068 3 Beds | 2 Baths | …" at bounding box center [518, 265] width 1037 height 462
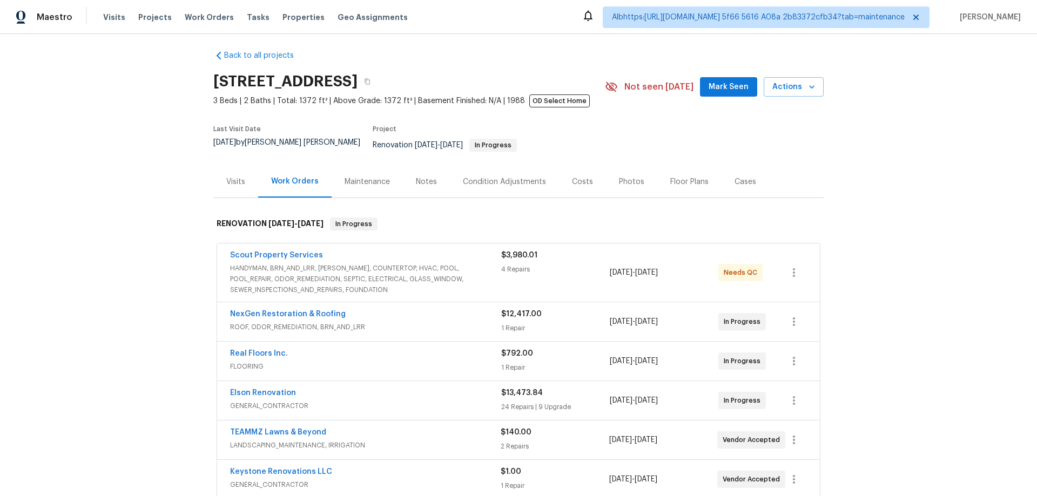
click at [145, 220] on div "Back to all projects 2070 Tickford St, Middleburg, FL 32068 3 Beds | 2 Baths | …" at bounding box center [518, 265] width 1037 height 462
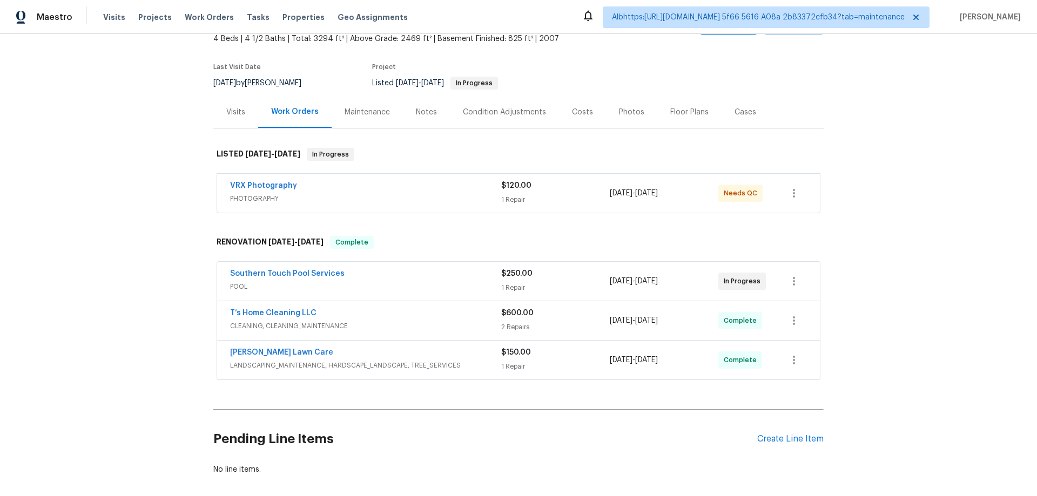
scroll to position [74, 0]
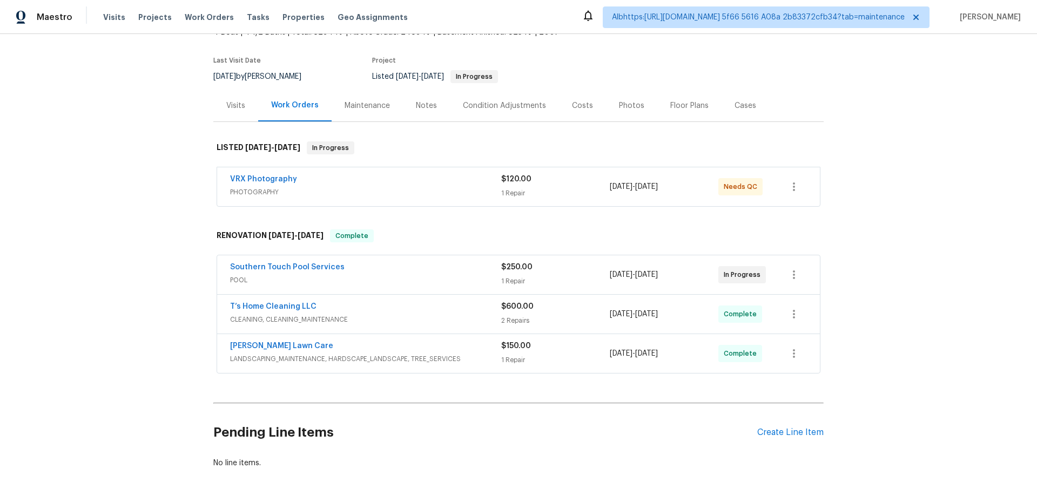
click at [162, 265] on div "Back to all projects [STREET_ADDRESS] 4 Beds | 4 1/2 Baths | Total: 3294 ft² | …" at bounding box center [518, 265] width 1037 height 462
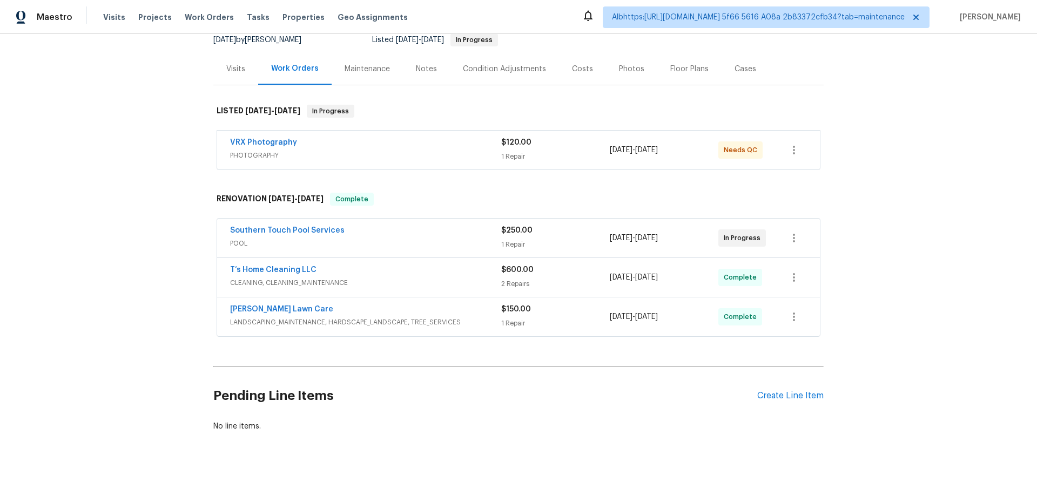
scroll to position [128, 0]
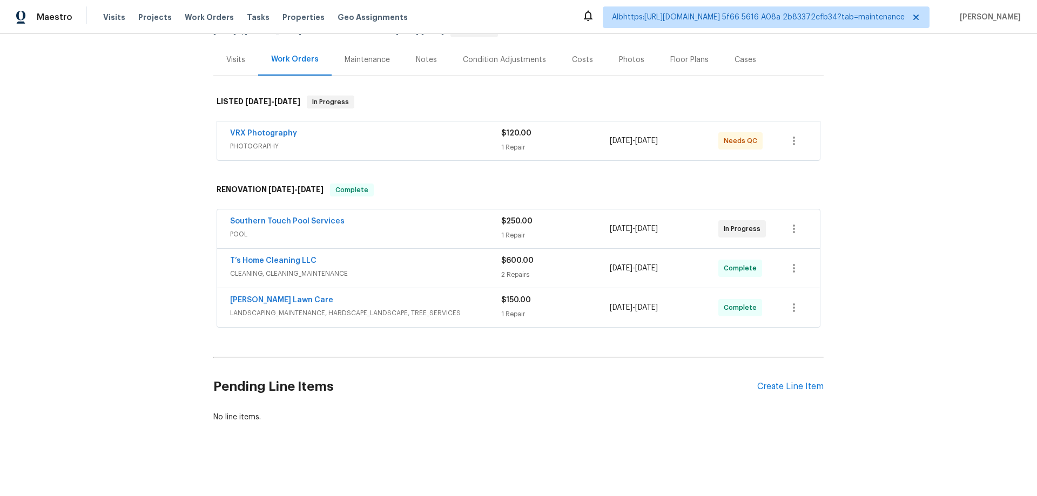
click at [173, 188] on div "Back to all projects [STREET_ADDRESS] 4 Beds | 4 1/2 Baths | Total: 3294 ft² | …" at bounding box center [518, 265] width 1037 height 462
click at [65, 310] on div "Back to all projects [STREET_ADDRESS] 4 Beds | 4 1/2 Baths | Total: 3294 ft² | …" at bounding box center [518, 265] width 1037 height 462
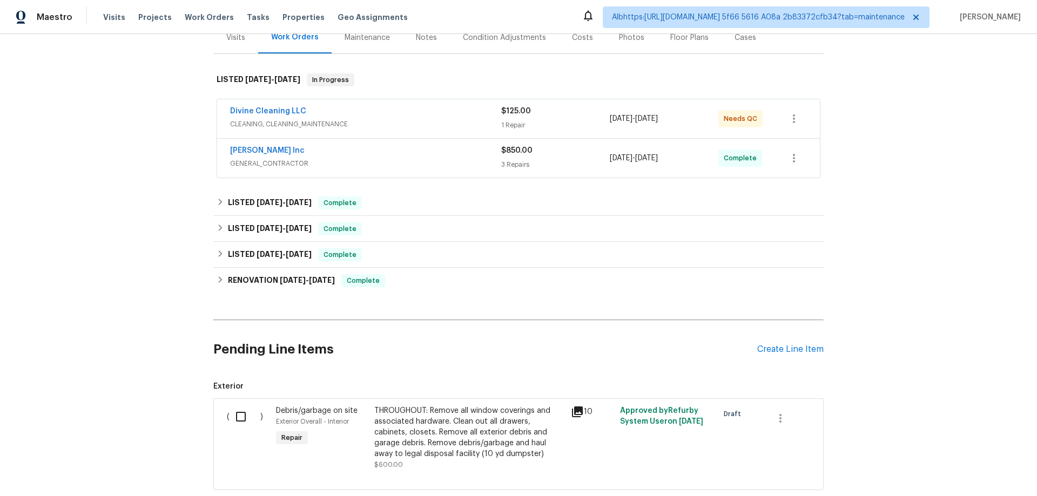
scroll to position [162, 0]
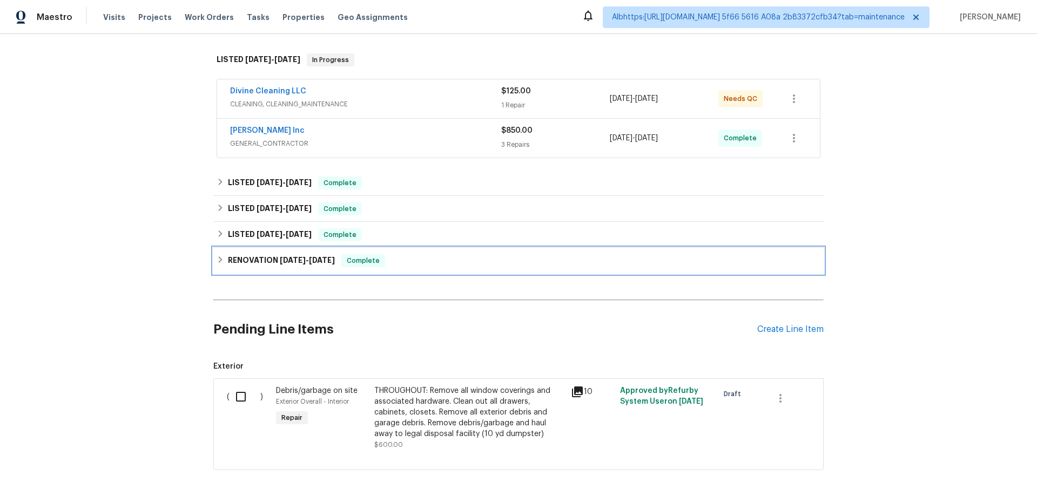
click at [247, 262] on h6 "RENOVATION 2/24/25 - 5/3/25" at bounding box center [281, 260] width 107 height 13
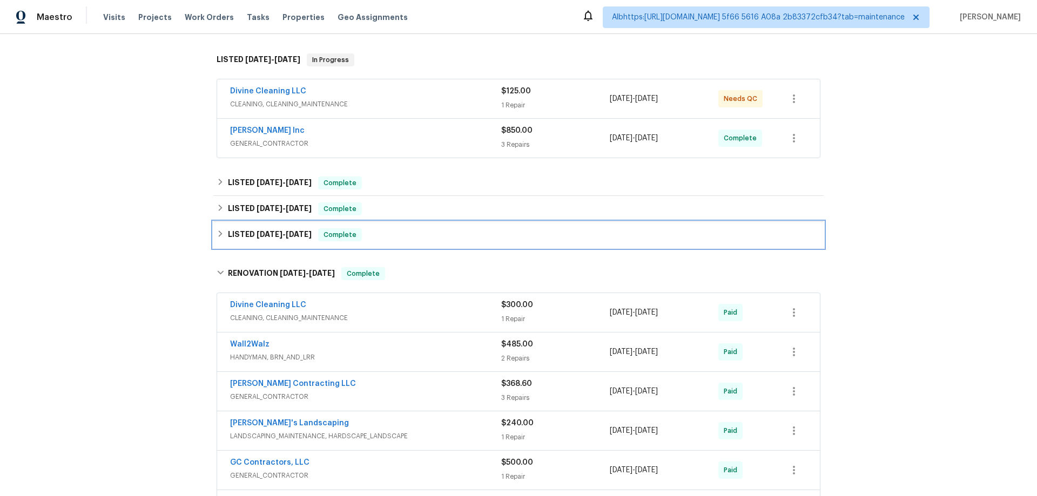
drag, startPoint x: 254, startPoint y: 243, endPoint x: 256, endPoint y: 234, distance: 9.9
click at [254, 243] on div "LISTED 5/8/25 - 5/9/25 Complete" at bounding box center [518, 235] width 610 height 26
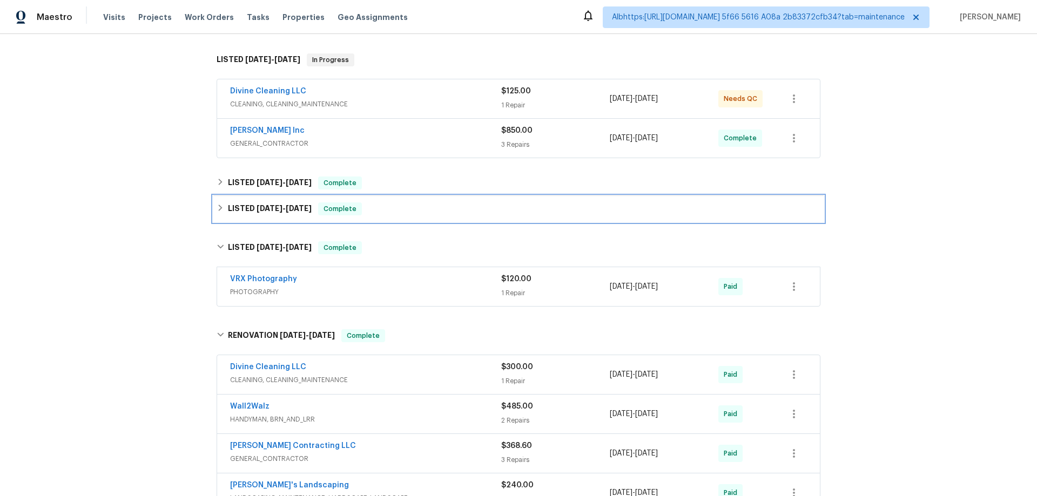
drag, startPoint x: 256, startPoint y: 213, endPoint x: 263, endPoint y: 184, distance: 30.0
click at [256, 212] on h6 "LISTED 5/13/25 - 5/15/25" at bounding box center [270, 208] width 84 height 13
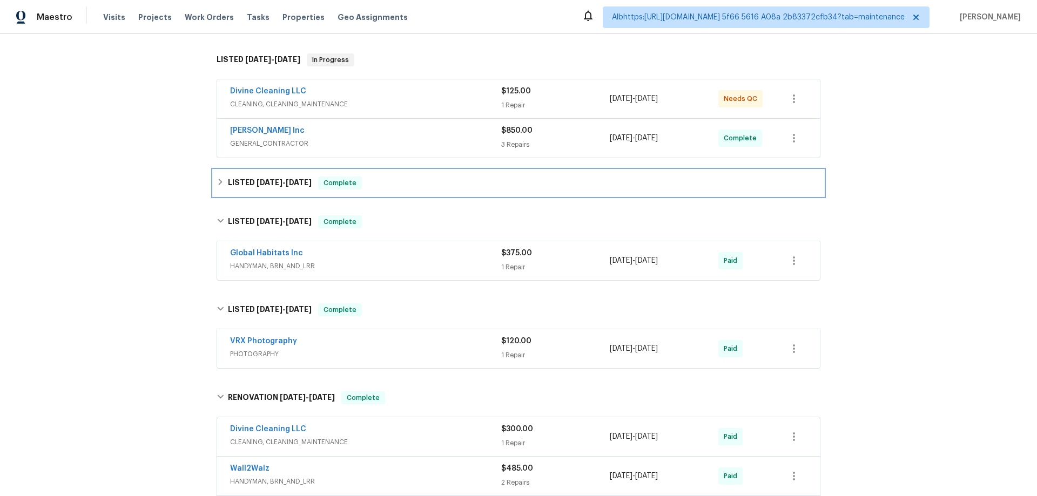
click at [263, 184] on span "8/5/25" at bounding box center [269, 183] width 26 height 8
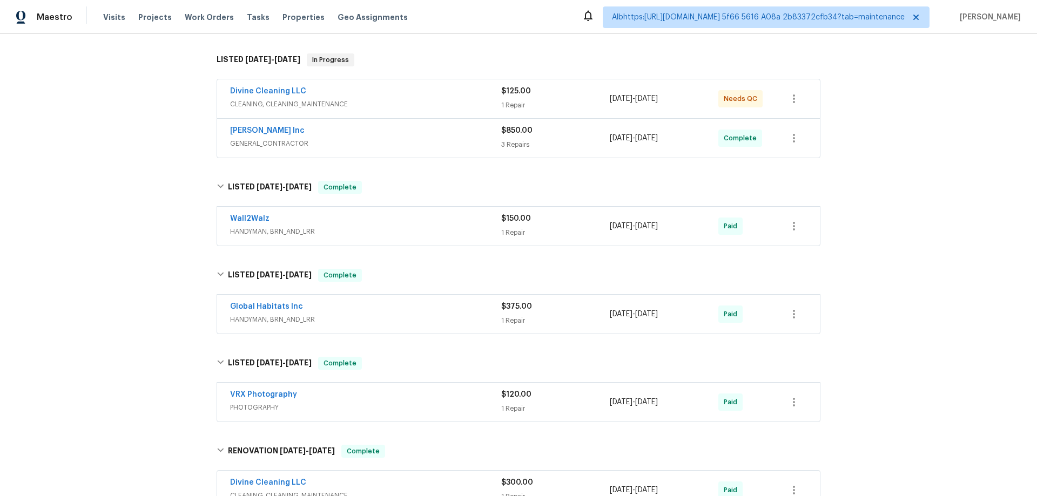
click at [150, 240] on div "Back to all projects 23112 Marlboro St, Dearborn, MI 48128 3 Beds | 1 1/2 Baths…" at bounding box center [518, 265] width 1037 height 462
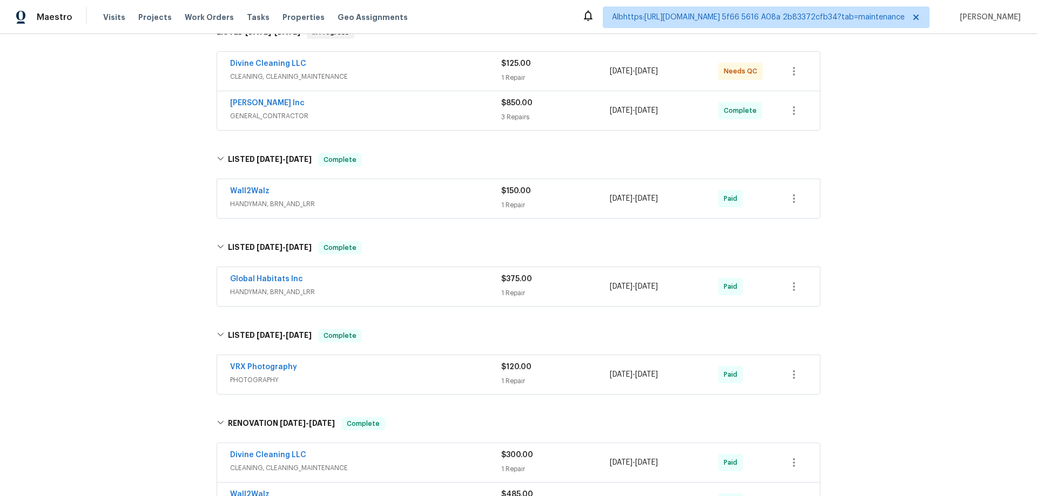
scroll to position [0, 0]
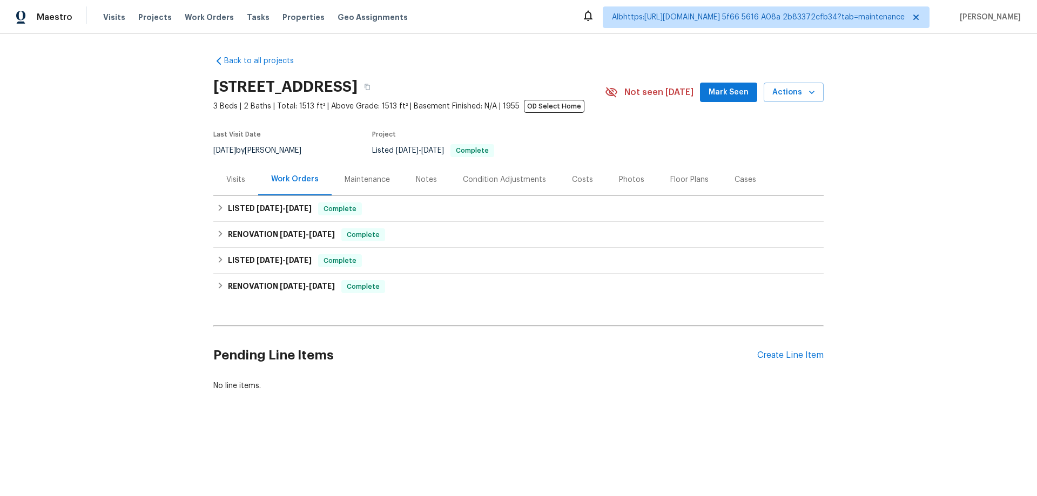
drag, startPoint x: 204, startPoint y: 283, endPoint x: 244, endPoint y: 273, distance: 41.1
click at [205, 282] on div "Back to all projects 617 Ridgedale Dr, Richardson, TX 75080 3 Beds | 2 Baths | …" at bounding box center [518, 249] width 1037 height 431
click at [245, 274] on div "RENOVATION 11/18/24 - 3/7/25 Complete HD Foundations LLC FOUNDATION, BRN_AND_LR…" at bounding box center [518, 287] width 610 height 26
click at [243, 253] on div "LISTED 4/8/25 - 4/10/25 Complete" at bounding box center [518, 261] width 610 height 26
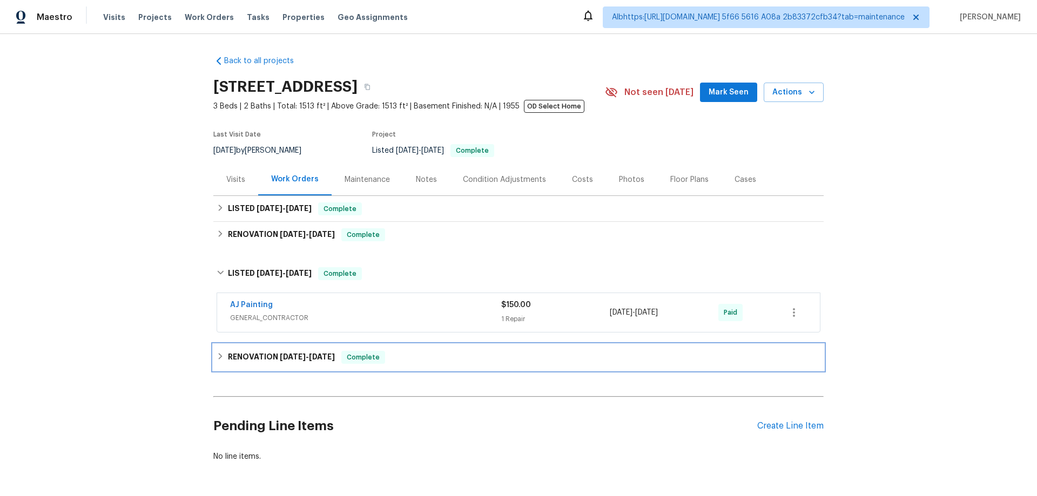
drag, startPoint x: 240, startPoint y: 362, endPoint x: 282, endPoint y: 276, distance: 95.6
click at [240, 361] on h6 "RENOVATION 11/18/24 - 3/7/25" at bounding box center [281, 357] width 107 height 13
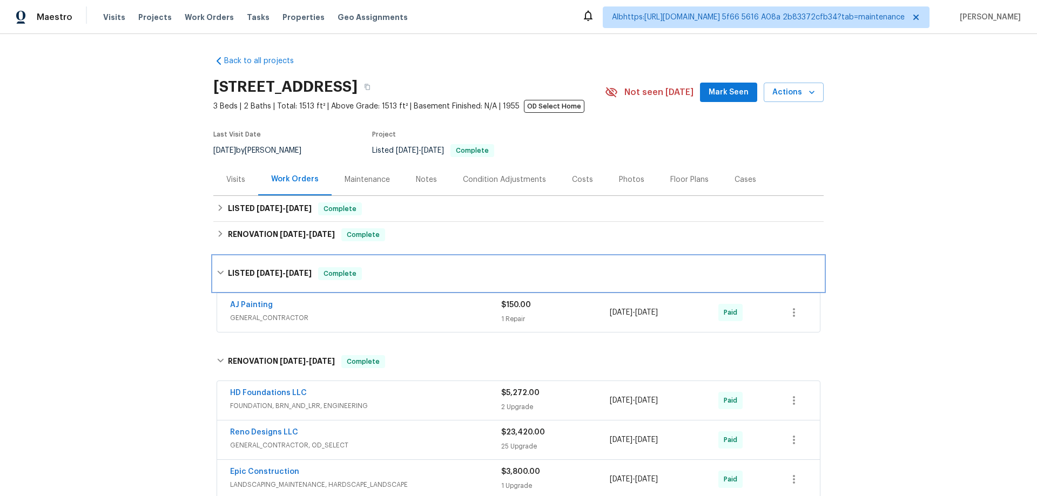
click at [286, 262] on div "LISTED 4/8/25 - 4/10/25 Complete" at bounding box center [518, 273] width 610 height 35
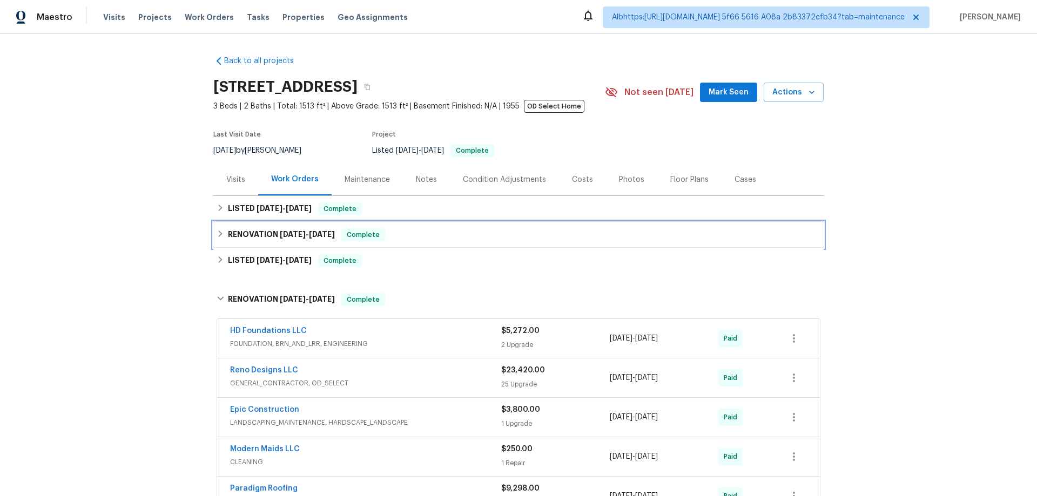
click at [280, 234] on span "6/9/25" at bounding box center [293, 235] width 26 height 8
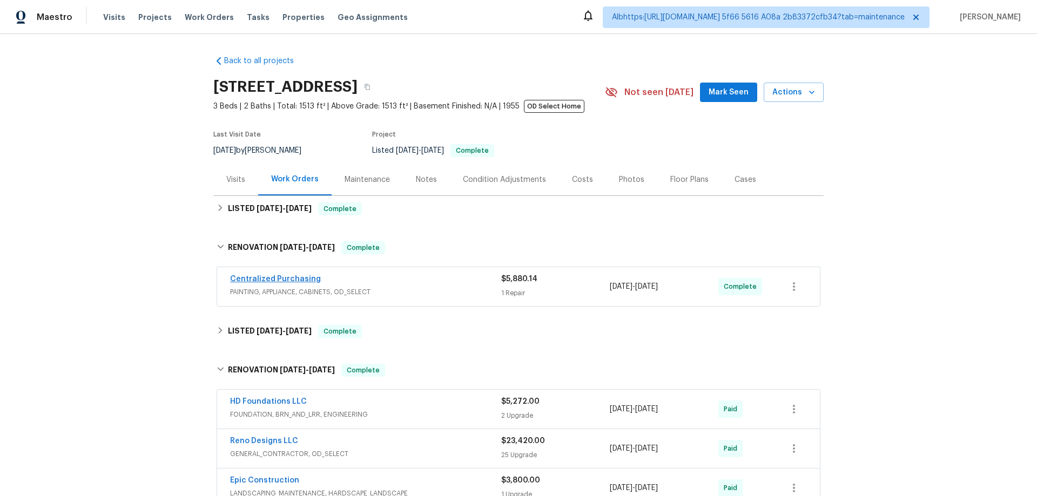
drag, startPoint x: 271, startPoint y: 273, endPoint x: 272, endPoint y: 280, distance: 7.6
click at [271, 275] on div "Centralized Purchasing PAINTING, APPLIANCE, CABINETS, OD_SELECT $5,880.14 1 Rep…" at bounding box center [518, 286] width 602 height 39
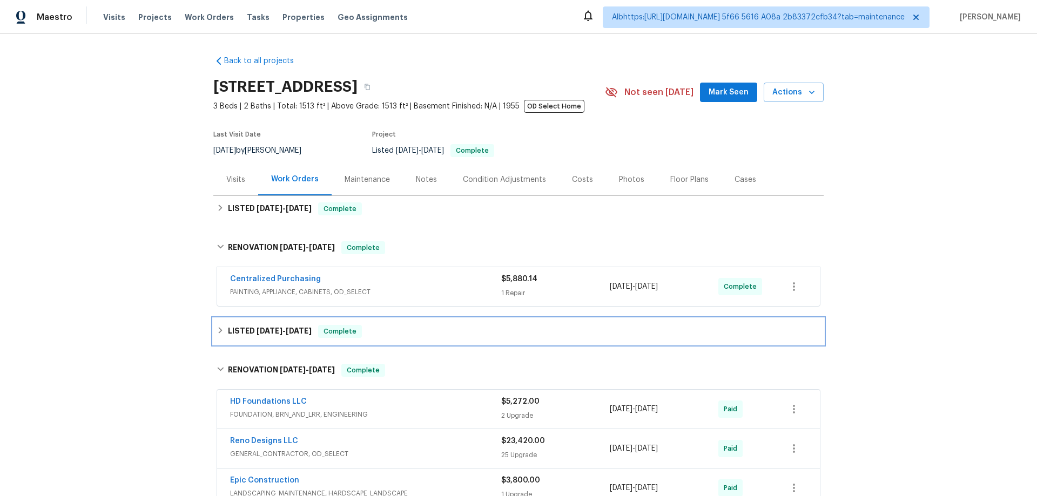
click at [269, 323] on div "LISTED 4/8/25 - 4/10/25 Complete" at bounding box center [518, 332] width 610 height 26
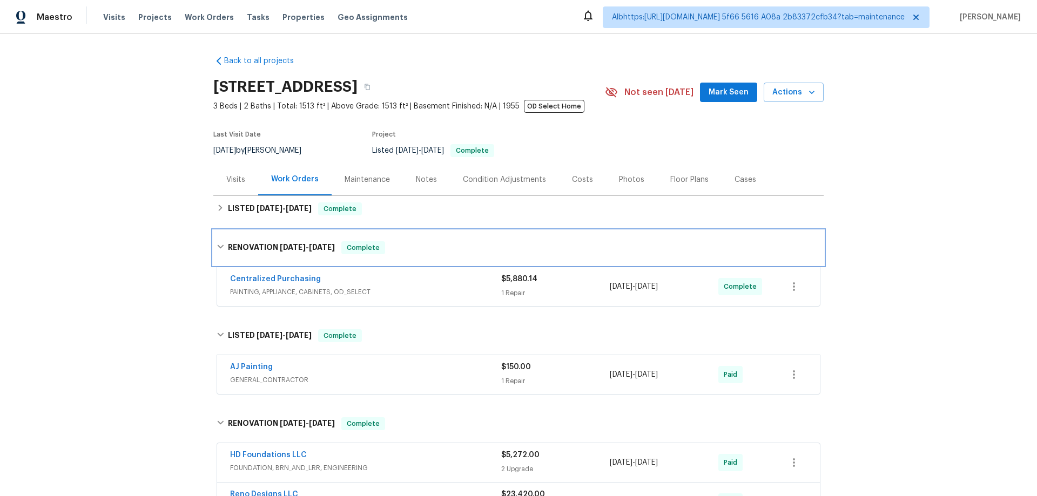
drag, startPoint x: 281, startPoint y: 231, endPoint x: 283, endPoint y: 213, distance: 17.9
click at [281, 229] on div "Back to all projects 617 Ridgedale Dr, Richardson, TX 75080 3 Beds | 2 Baths | …" at bounding box center [518, 454] width 610 height 815
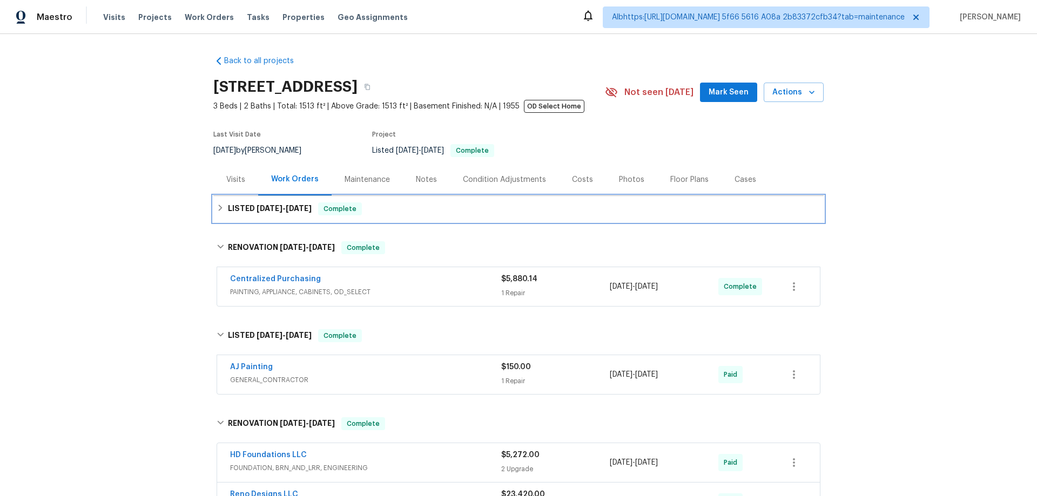
click at [283, 213] on h6 "LISTED 8/30/25 - 9/19/25" at bounding box center [270, 208] width 84 height 13
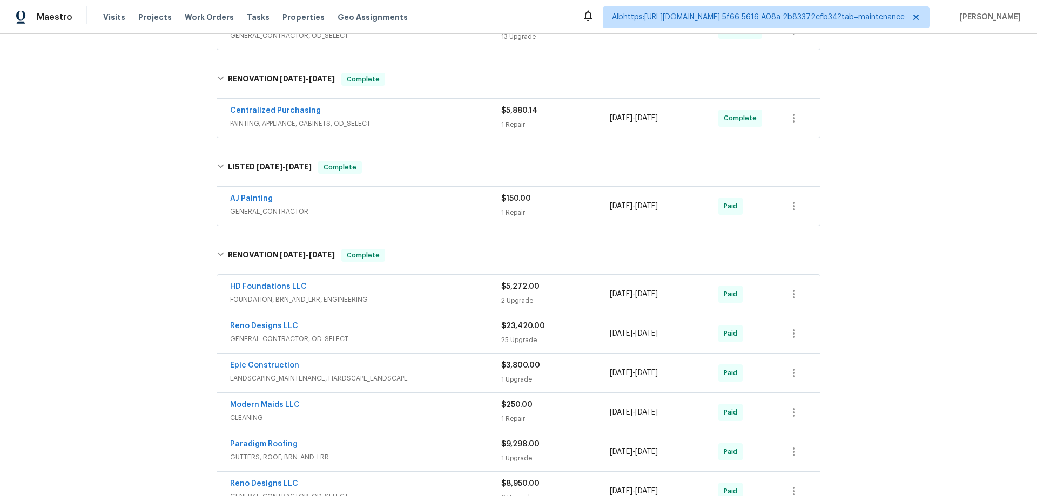
click at [102, 263] on div "Back to all projects 617 Ridgedale Dr, Richardson, TX 75080 3 Beds | 2 Baths | …" at bounding box center [518, 265] width 1037 height 462
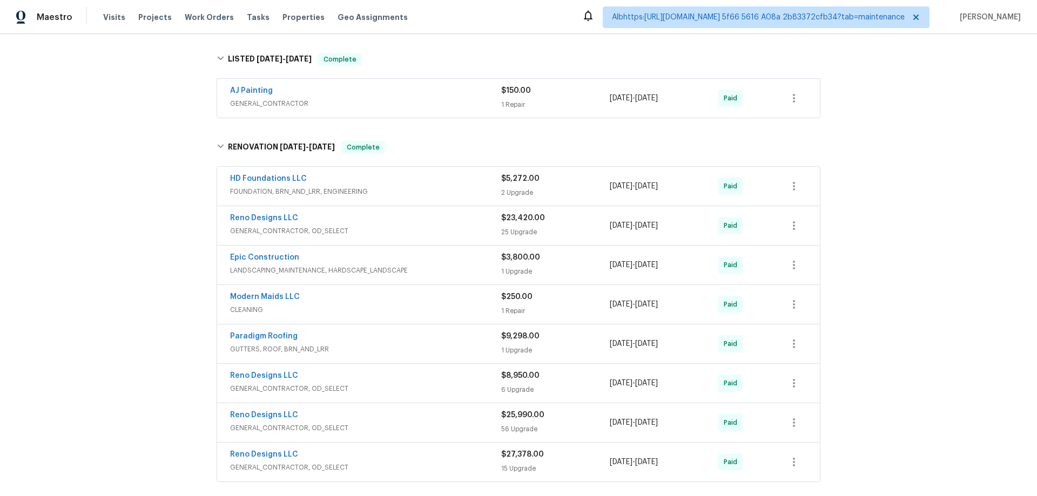
scroll to position [432, 0]
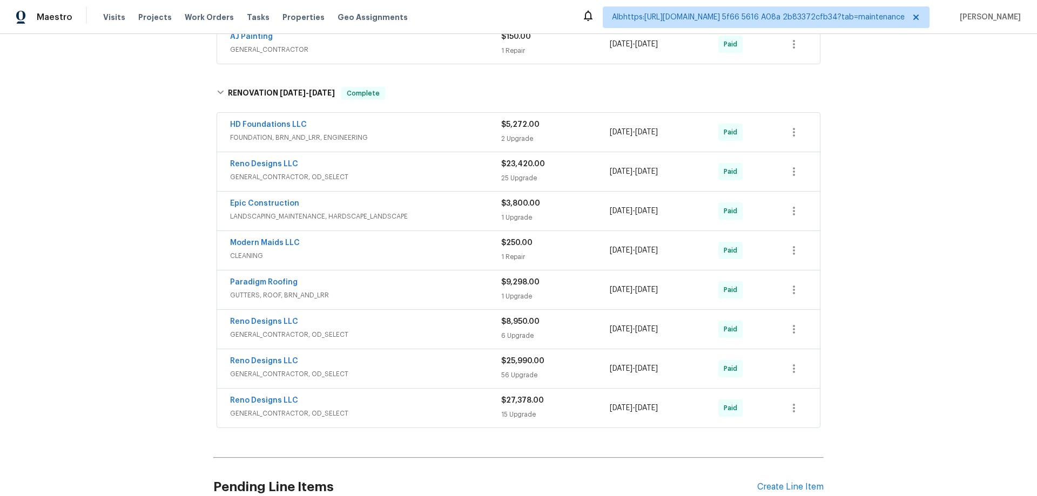
click at [146, 212] on div "Back to all projects 617 Ridgedale Dr, Richardson, TX 75080 3 Beds | 2 Baths | …" at bounding box center [518, 265] width 1037 height 462
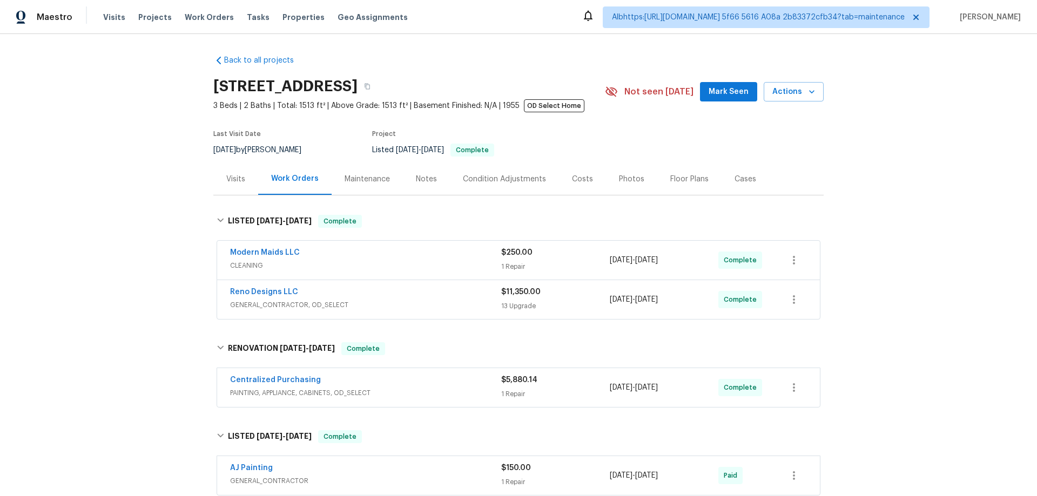
scroll to position [0, 0]
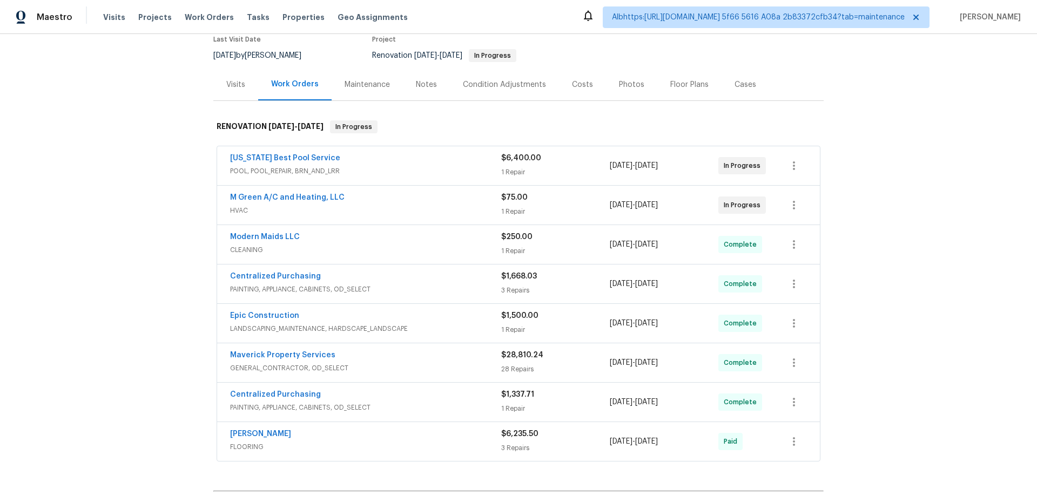
scroll to position [216, 0]
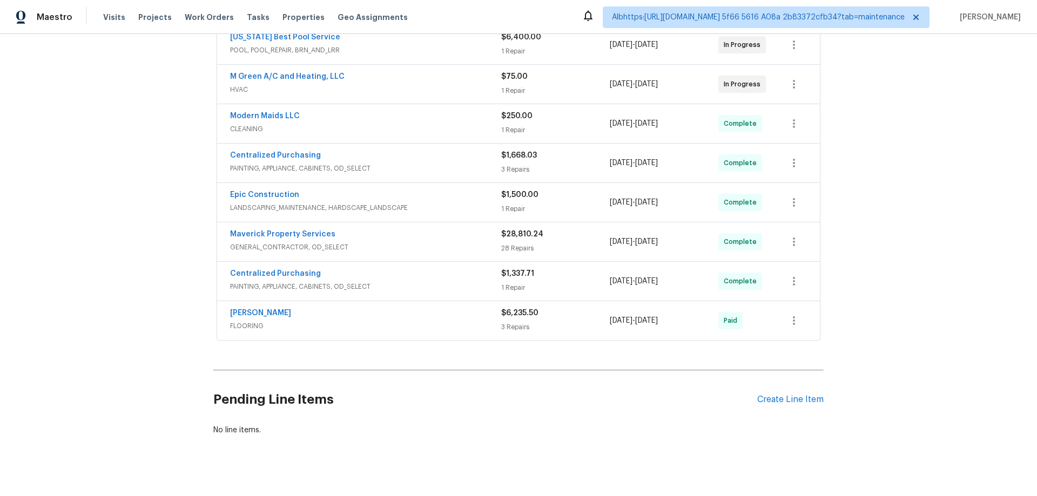
click at [144, 289] on div "Back to all projects [STREET_ADDRESS][PERSON_NAME] 4 Beds | 3 1/2 Baths | Total…" at bounding box center [518, 265] width 1037 height 462
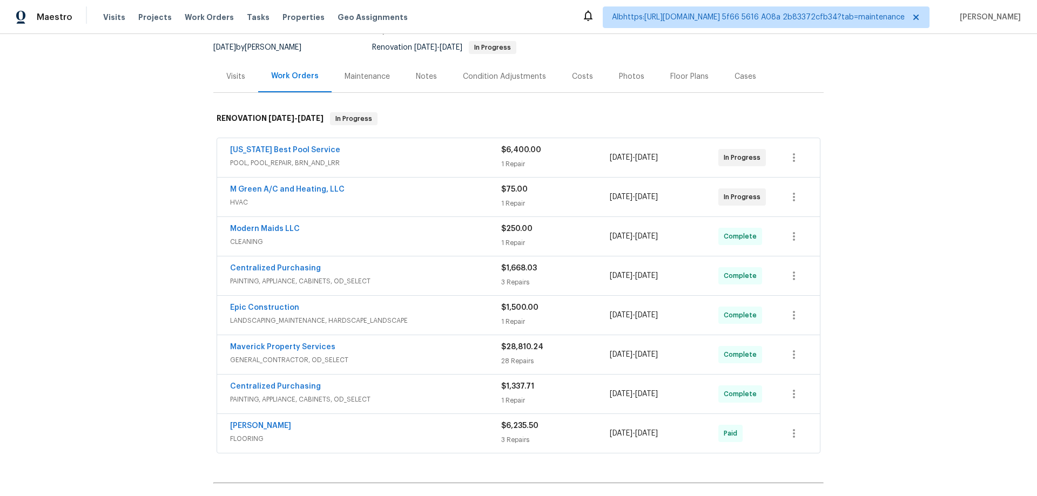
scroll to position [0, 0]
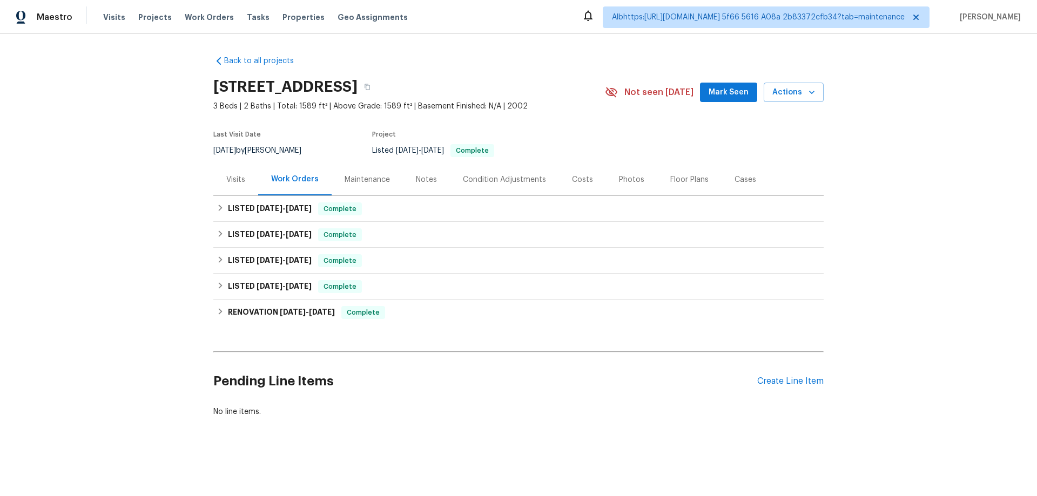
scroll to position [3, 0]
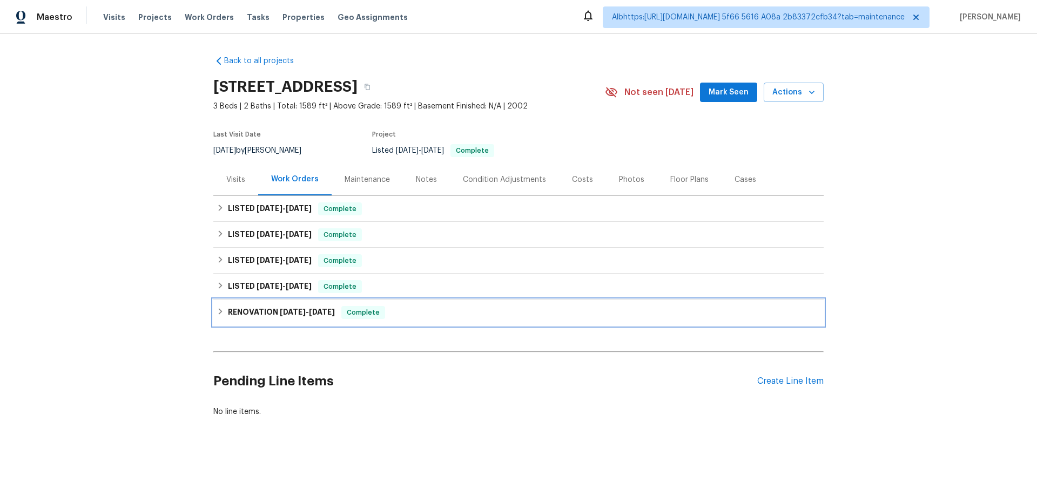
click at [285, 308] on span "[DATE]" at bounding box center [293, 312] width 26 height 8
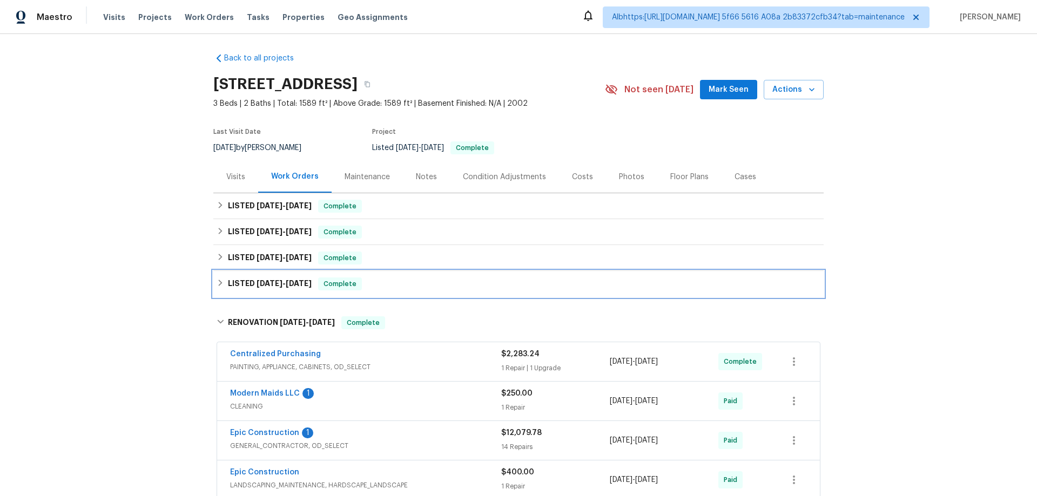
drag, startPoint x: 285, startPoint y: 295, endPoint x: 282, endPoint y: 284, distance: 10.8
click at [285, 294] on div "LISTED [DATE] - [DATE] Complete" at bounding box center [518, 284] width 610 height 26
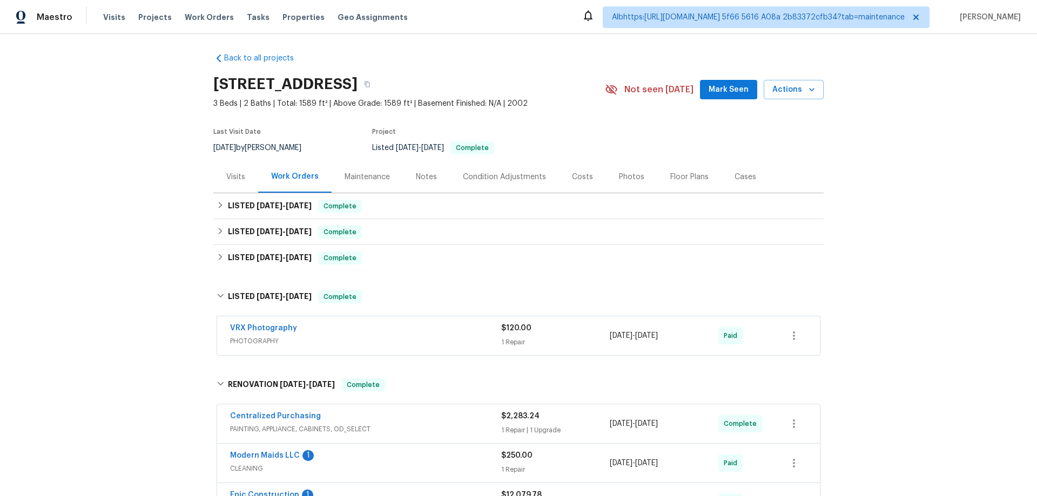
drag, startPoint x: 279, startPoint y: 279, endPoint x: 278, endPoint y: 272, distance: 7.1
click at [279, 275] on div "Back to all projects [STREET_ADDRESS] 3 Beds | 2 Baths | Total: 1589 ft² | Abov…" at bounding box center [518, 354] width 610 height 621
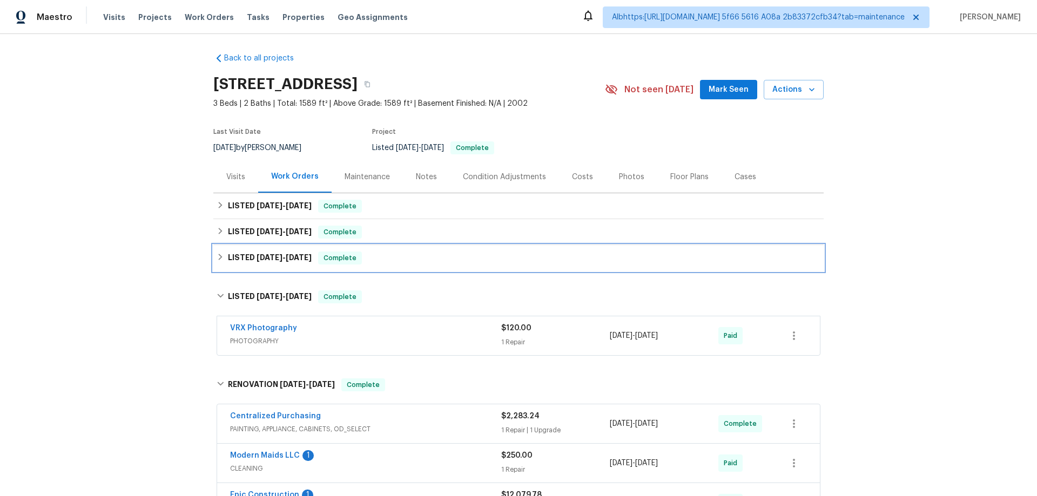
click at [274, 260] on span "[DATE]" at bounding box center [269, 258] width 26 height 8
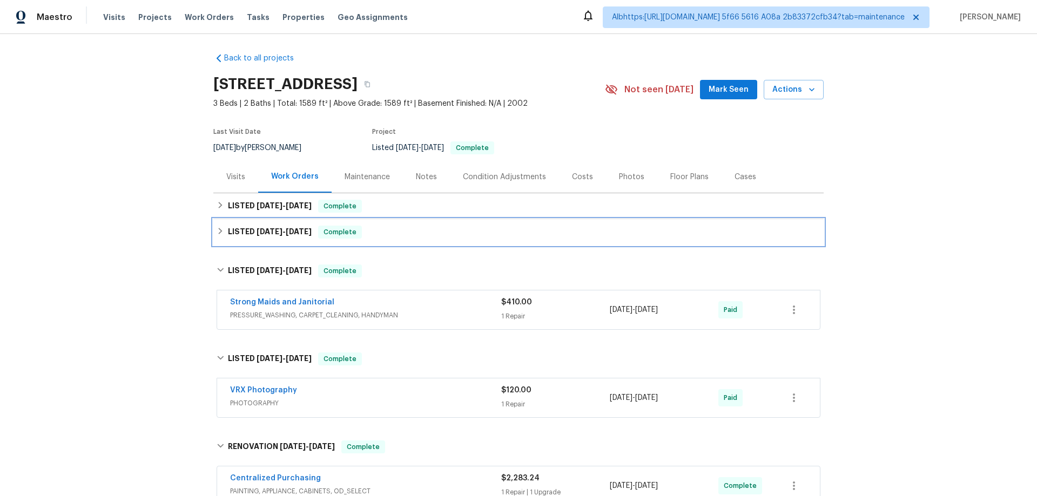
drag, startPoint x: 267, startPoint y: 236, endPoint x: 262, endPoint y: 223, distance: 13.8
click at [267, 235] on h6 "LISTED 8/25/25 - 9/10/25" at bounding box center [270, 232] width 84 height 13
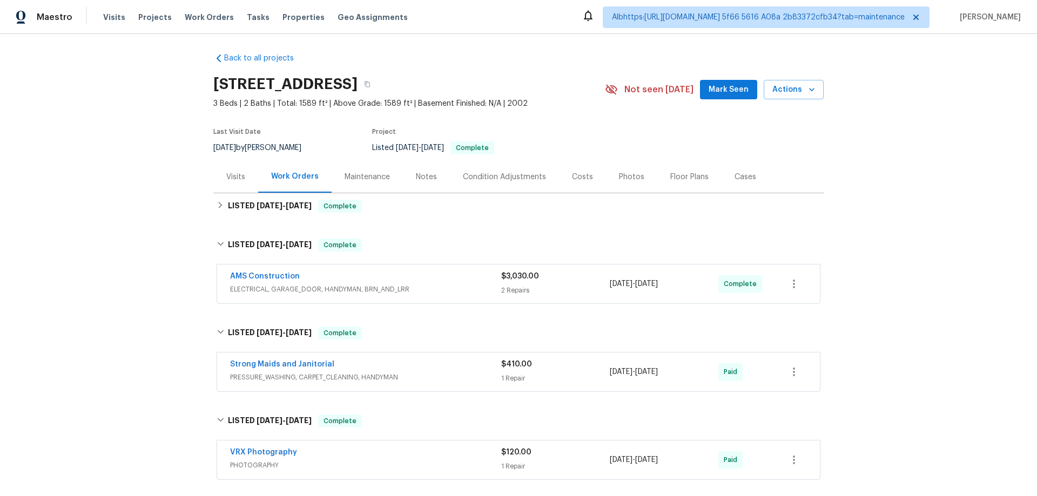
drag, startPoint x: 262, startPoint y: 223, endPoint x: 235, endPoint y: 215, distance: 28.9
click at [258, 220] on div "Back to all projects 13408 Dove Ranch Rd, Roanoke, TX 76262 3 Beds | 2 Baths | …" at bounding box center [518, 417] width 610 height 746
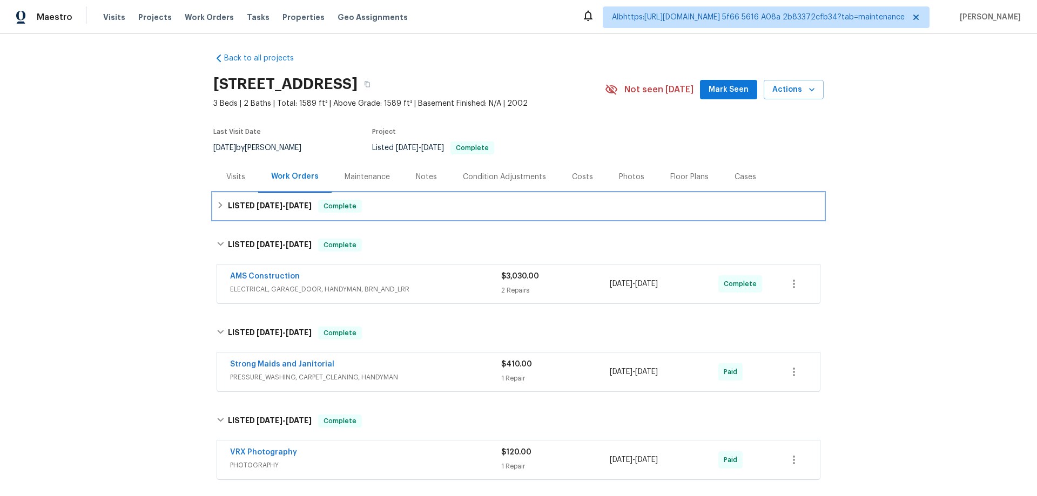
click at [250, 209] on h6 "LISTED 9/11/25 - 9/22/25" at bounding box center [270, 206] width 84 height 13
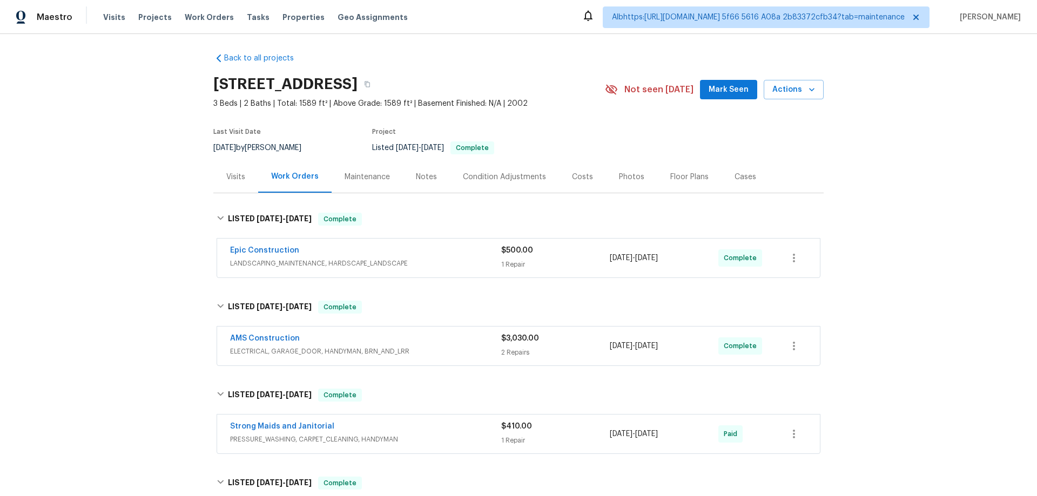
click at [72, 266] on div "Back to all projects 13408 Dove Ranch Rd, Roanoke, TX 76262 3 Beds | 2 Baths | …" at bounding box center [518, 265] width 1037 height 462
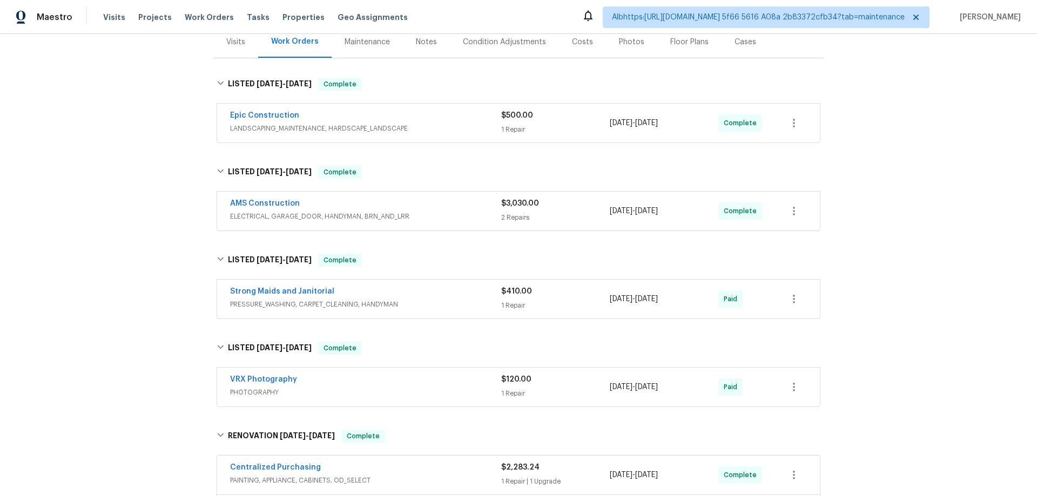
scroll to position [107, 0]
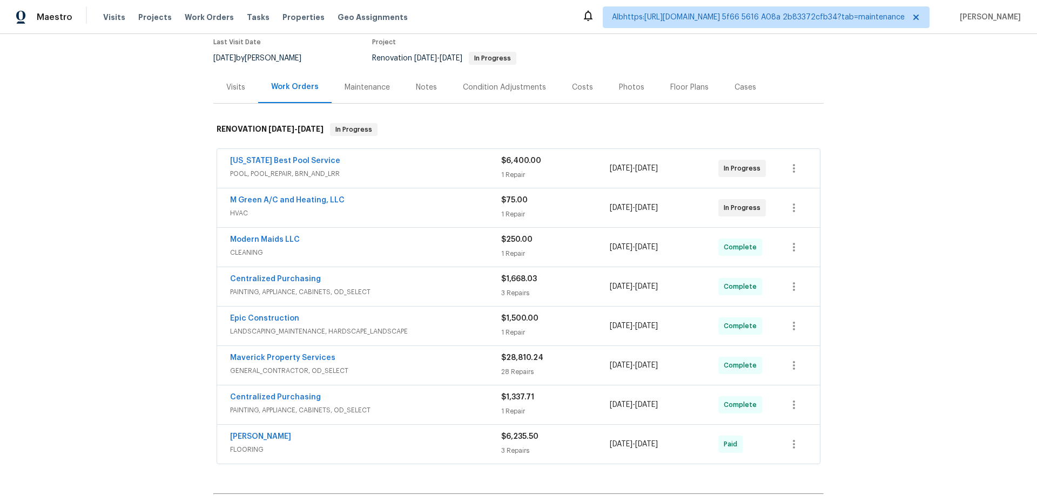
scroll to position [237, 0]
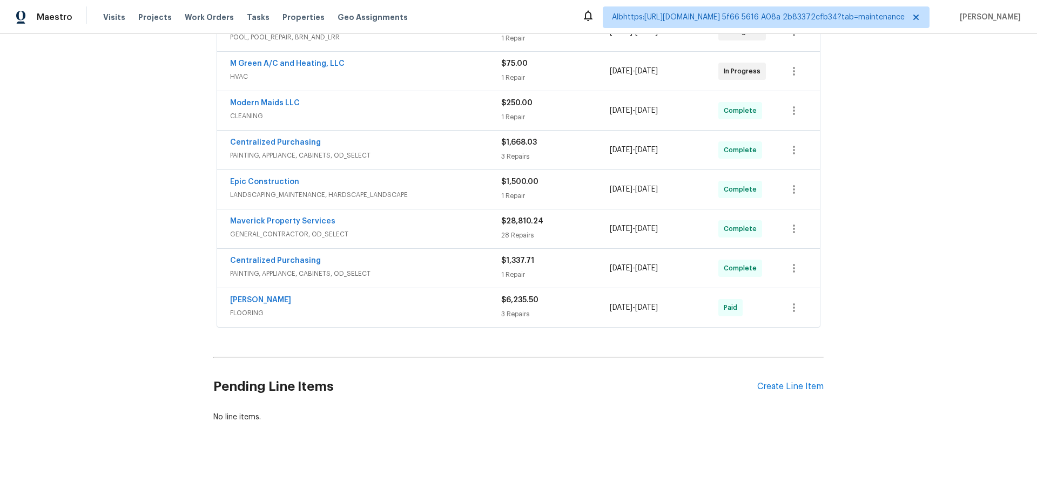
click at [132, 212] on div "Back to all projects [STREET_ADDRESS][PERSON_NAME] 4 Beds | 3 1/2 Baths | Total…" at bounding box center [518, 265] width 1037 height 462
click at [71, 215] on div "Back to all projects [STREET_ADDRESS][PERSON_NAME] 4 Beds | 3 1/2 Baths | Total…" at bounding box center [518, 265] width 1037 height 462
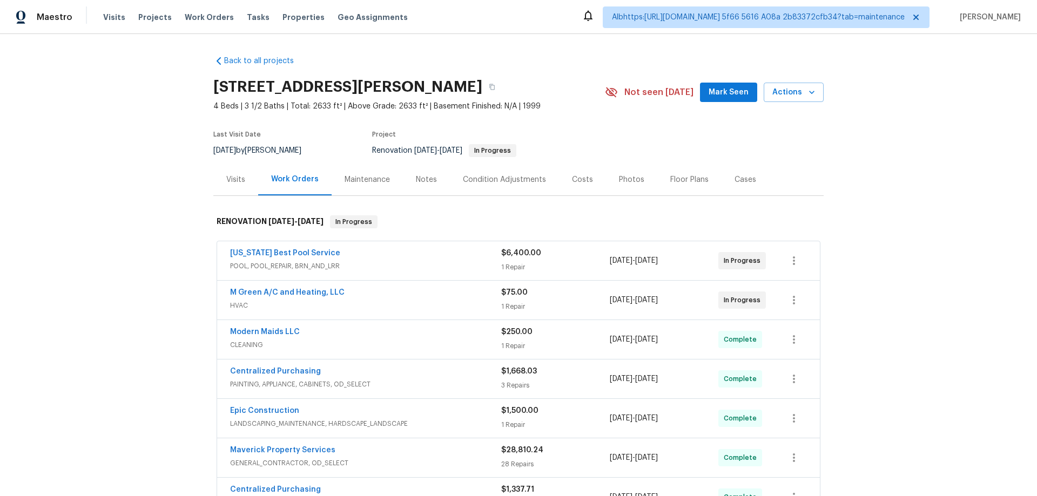
click at [145, 136] on div "Back to all projects 8801 Falcon Crest Dr, McKinney, TX 75072 4 Beds | 3 1/2 Ba…" at bounding box center [518, 265] width 1037 height 462
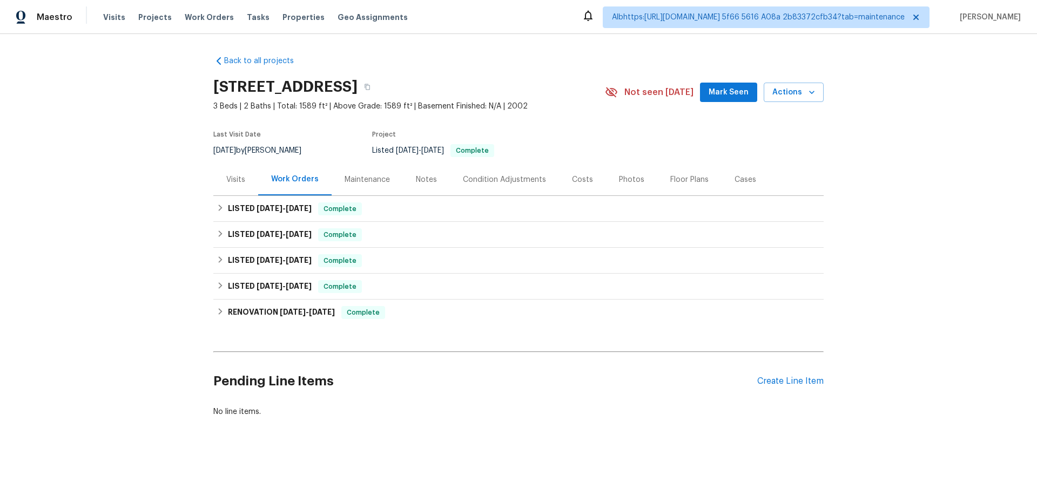
click at [215, 327] on div "Back to all projects [STREET_ADDRESS] 3 Beds | 2 Baths | Total: 1589 ft² | Abov…" at bounding box center [518, 236] width 610 height 379
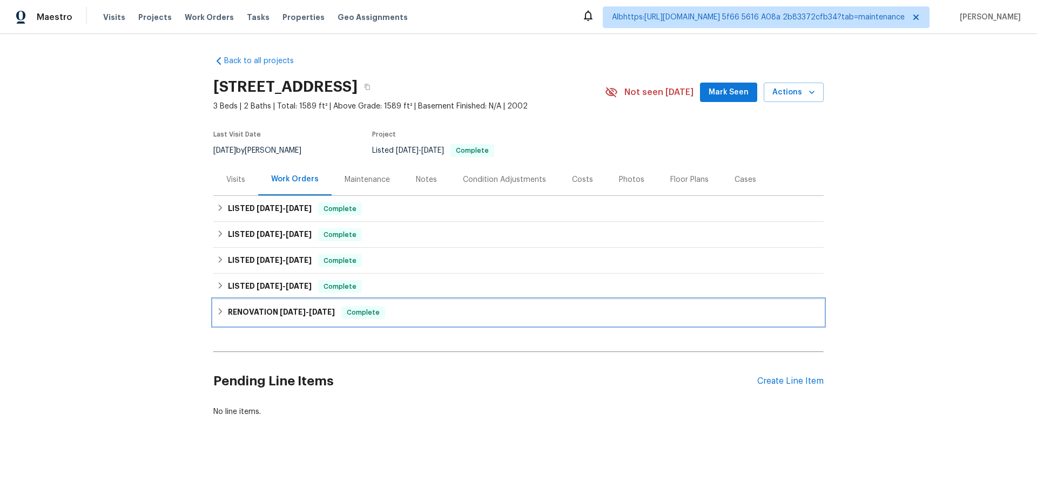
click at [243, 307] on h6 "RENOVATION [DATE] - [DATE]" at bounding box center [281, 312] width 107 height 13
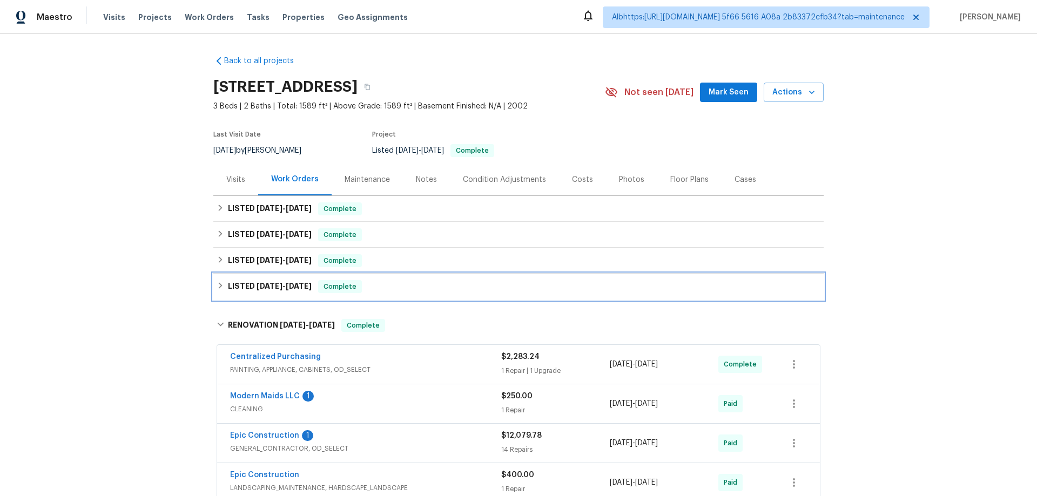
click at [249, 279] on div "LISTED [DATE] - [DATE] Complete" at bounding box center [518, 287] width 610 height 26
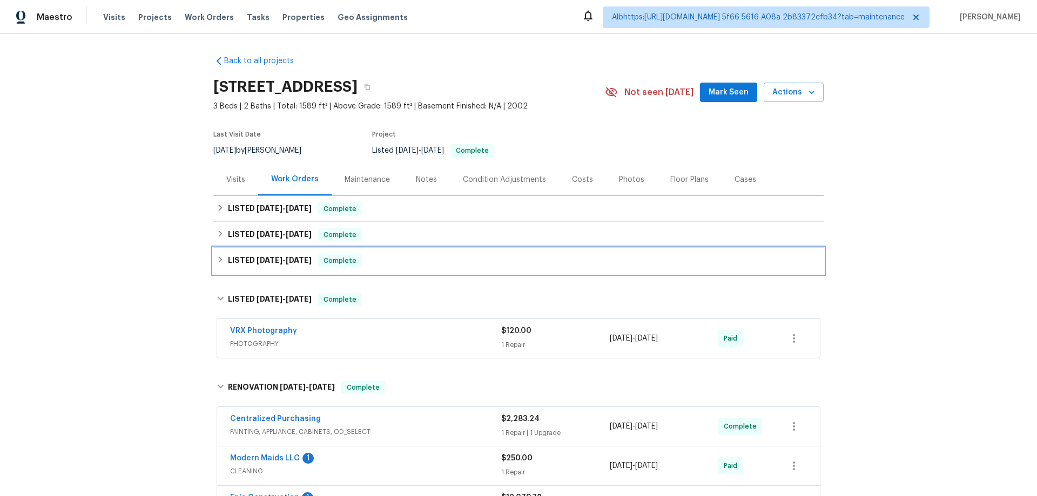
click at [257, 253] on div "LISTED [DATE] - [DATE] Complete" at bounding box center [518, 261] width 610 height 26
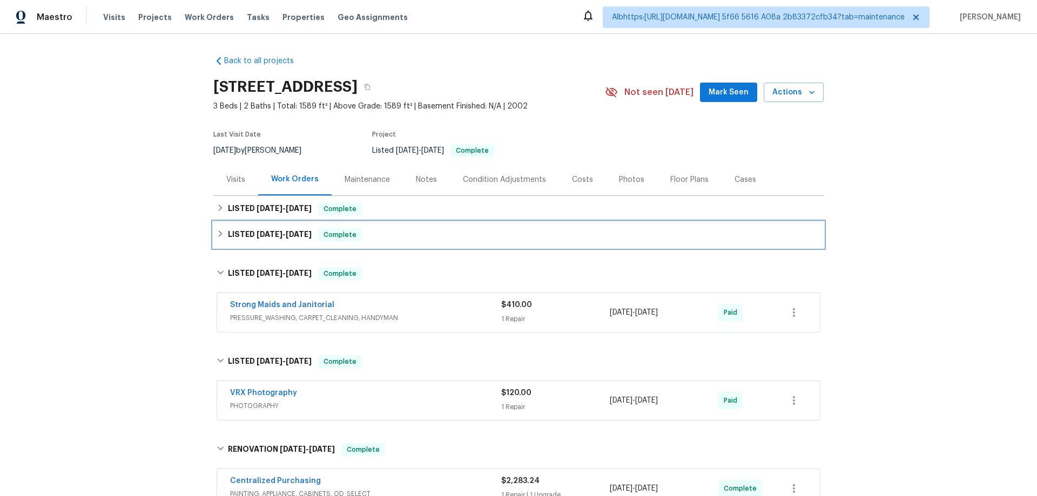
click at [258, 235] on span "[DATE]" at bounding box center [269, 235] width 26 height 8
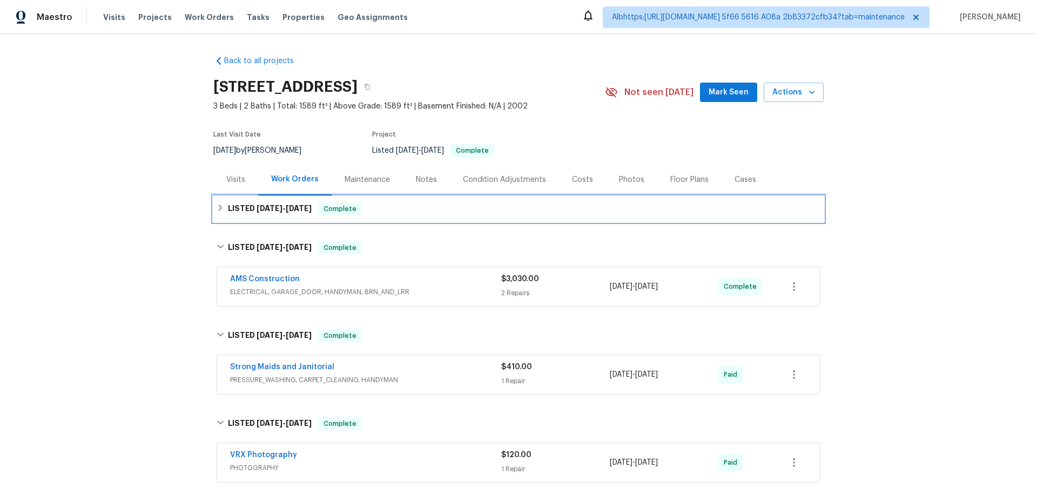
click at [264, 204] on h6 "LISTED [DATE] - [DATE]" at bounding box center [270, 208] width 84 height 13
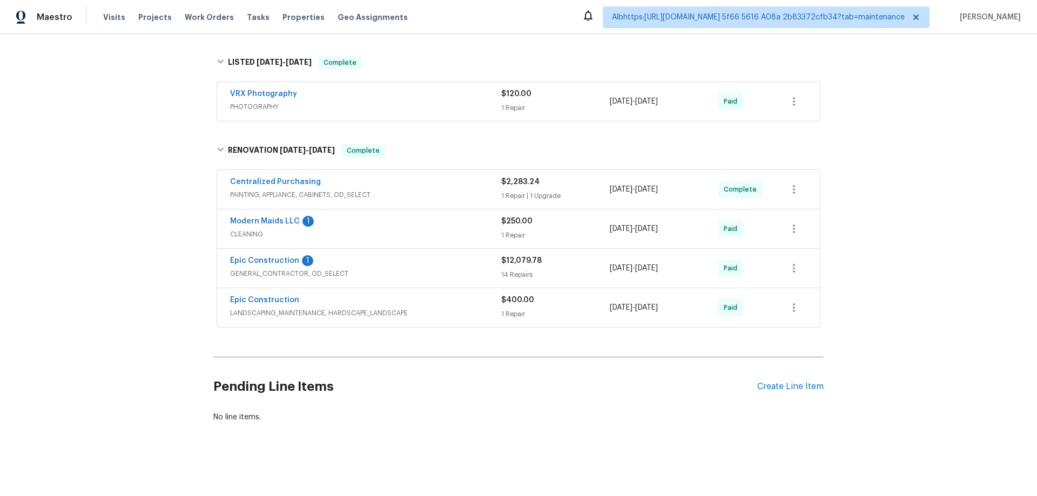
scroll to position [431, 0]
drag, startPoint x: 160, startPoint y: 235, endPoint x: 166, endPoint y: 233, distance: 5.6
click at [160, 235] on div "Back to all projects [STREET_ADDRESS] 3 Beds | 2 Baths | Total: 1589 ft² | Abov…" at bounding box center [518, 265] width 1037 height 462
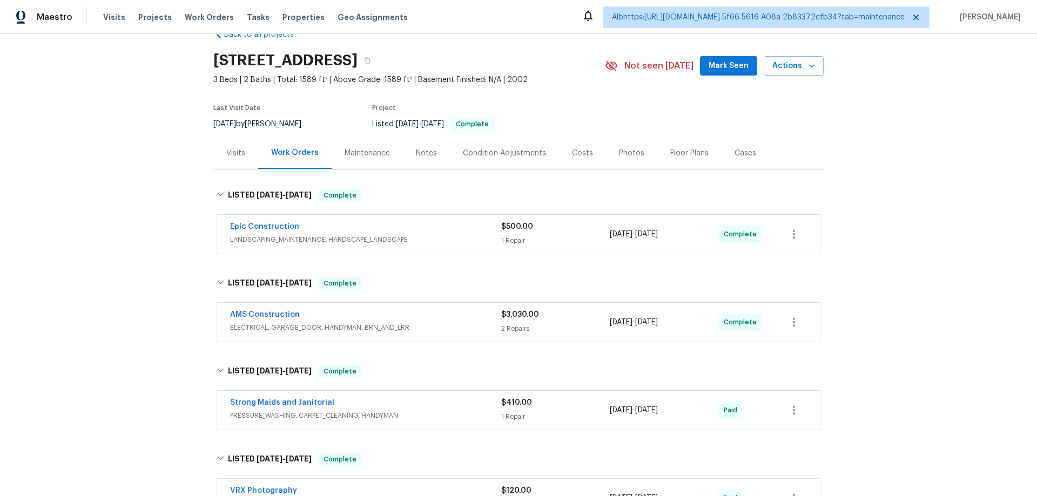
scroll to position [0, 0]
